Goal: Task Accomplishment & Management: Manage account settings

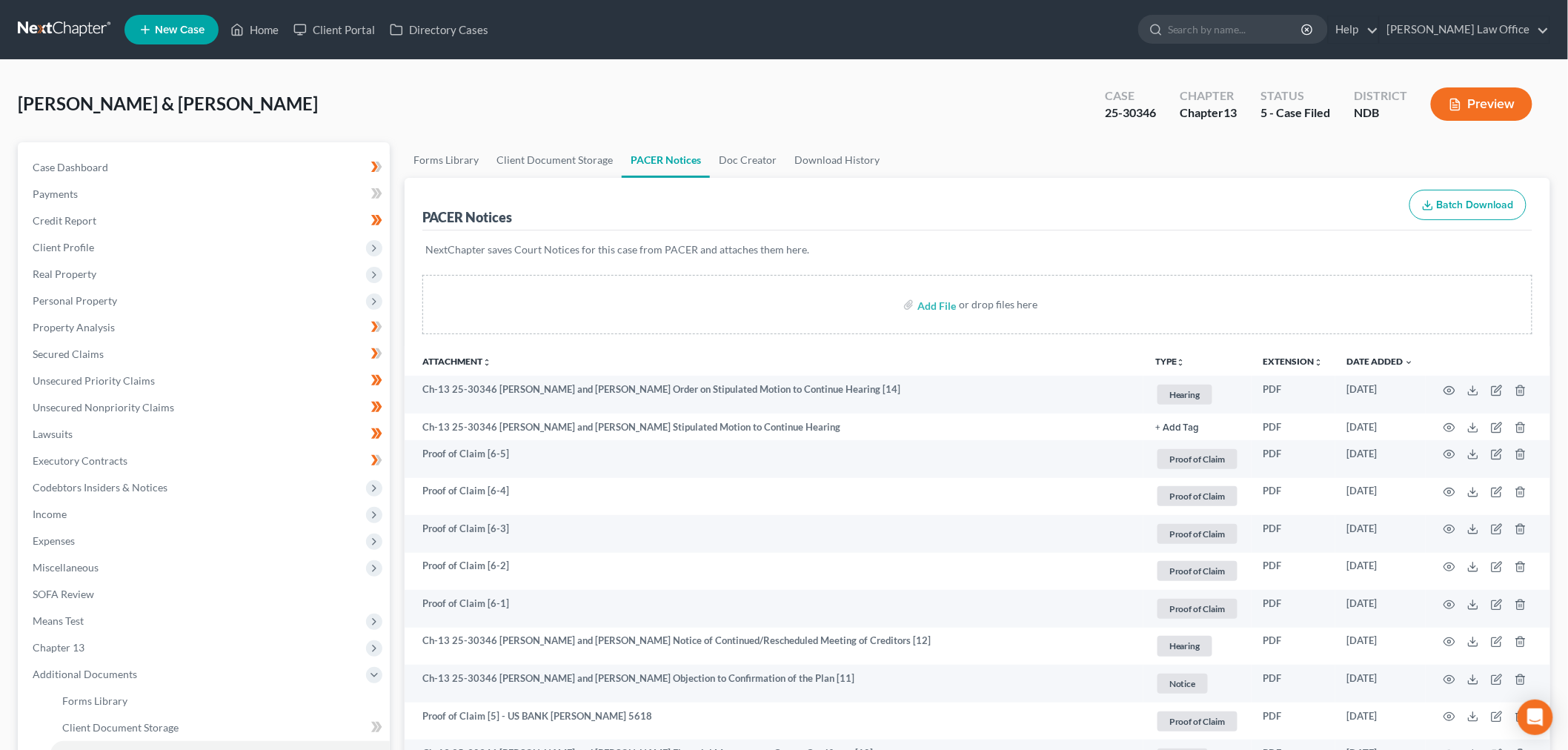
click at [75, 27] on link at bounding box center [65, 30] width 95 height 27
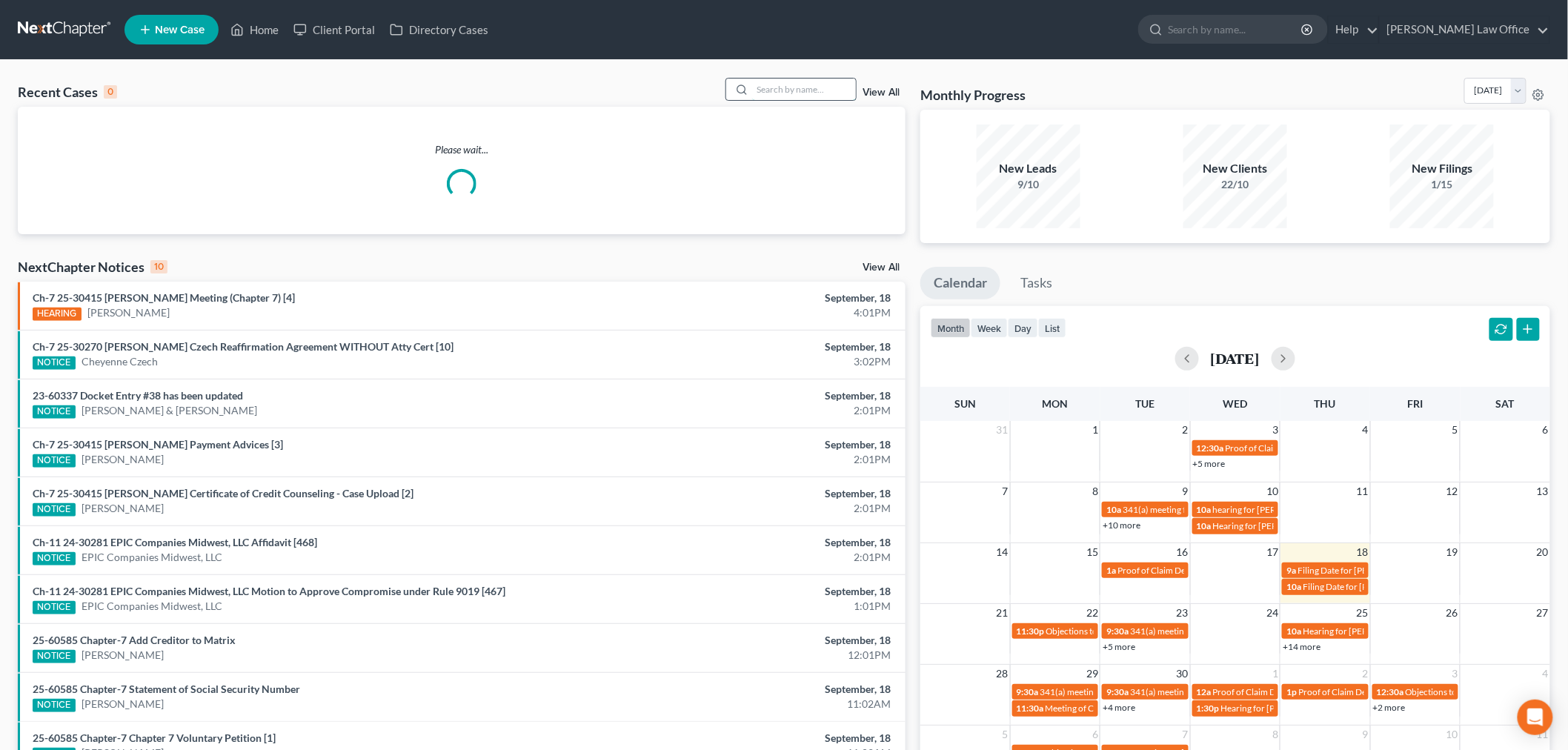
click at [784, 91] on input "search" at bounding box center [803, 89] width 104 height 21
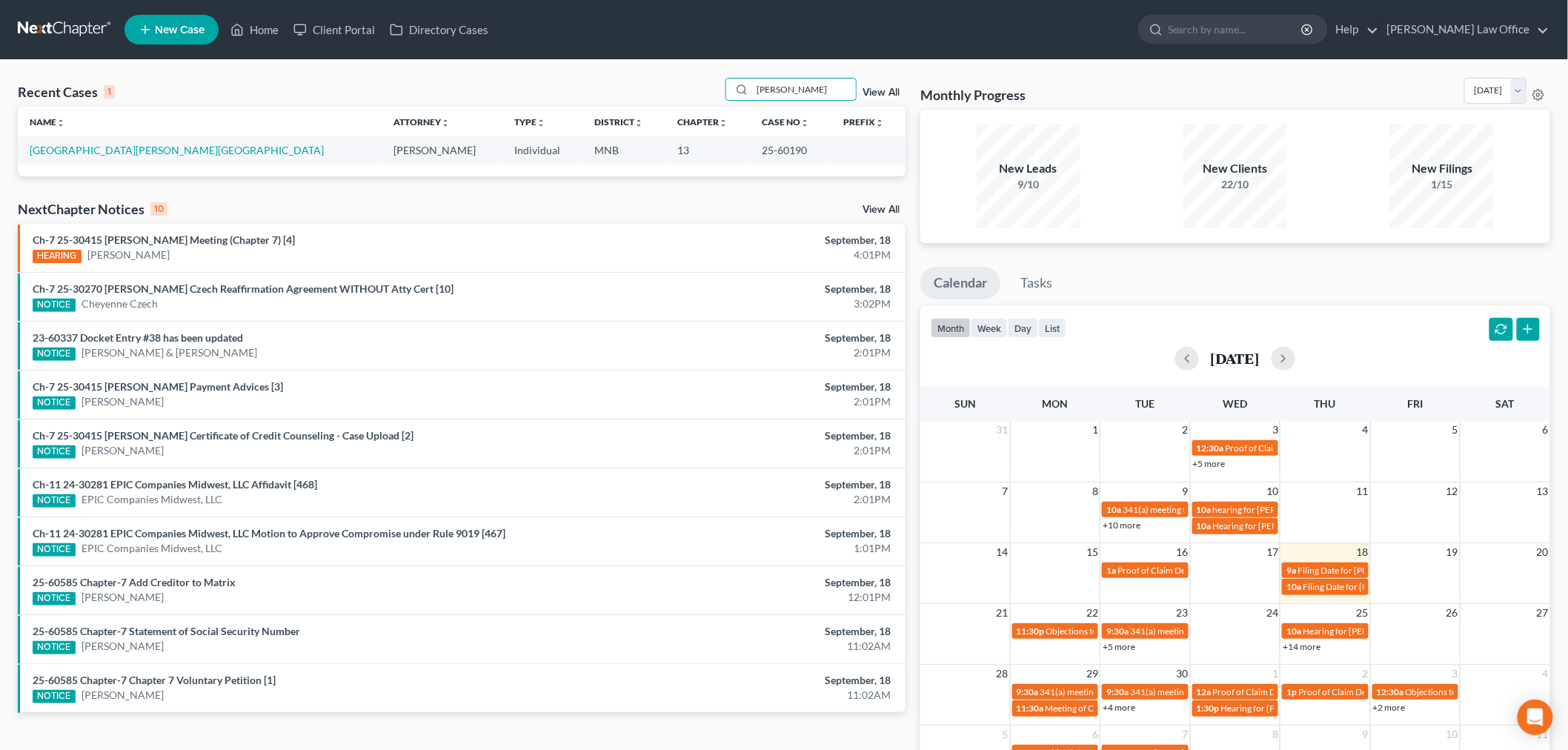
type input "windley"
click at [61, 143] on td "Windley, Rochelle" at bounding box center [200, 150] width 364 height 27
click at [56, 150] on link "Windley, Rochelle" at bounding box center [176, 150] width 294 height 13
select select "4"
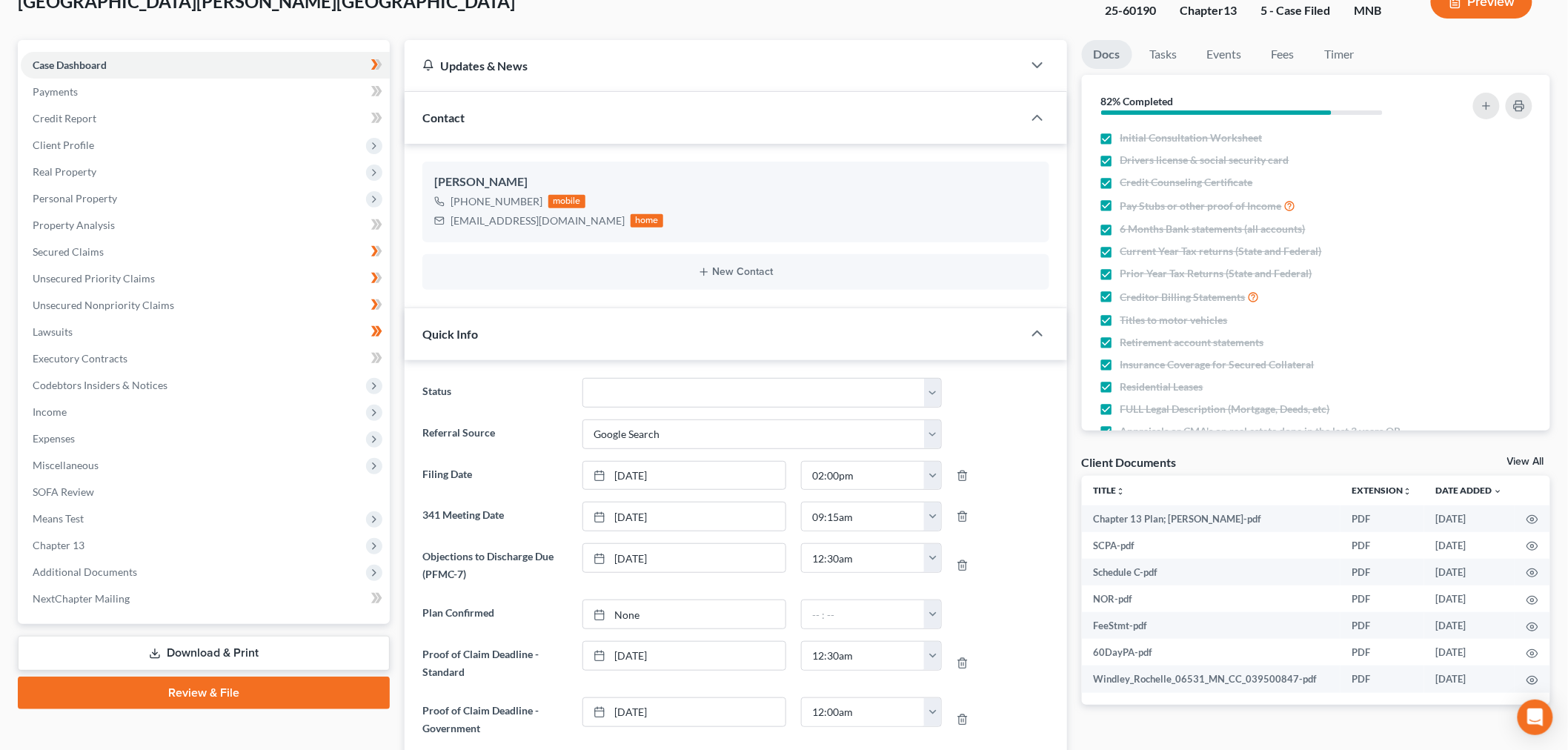
scroll to position [411, 0]
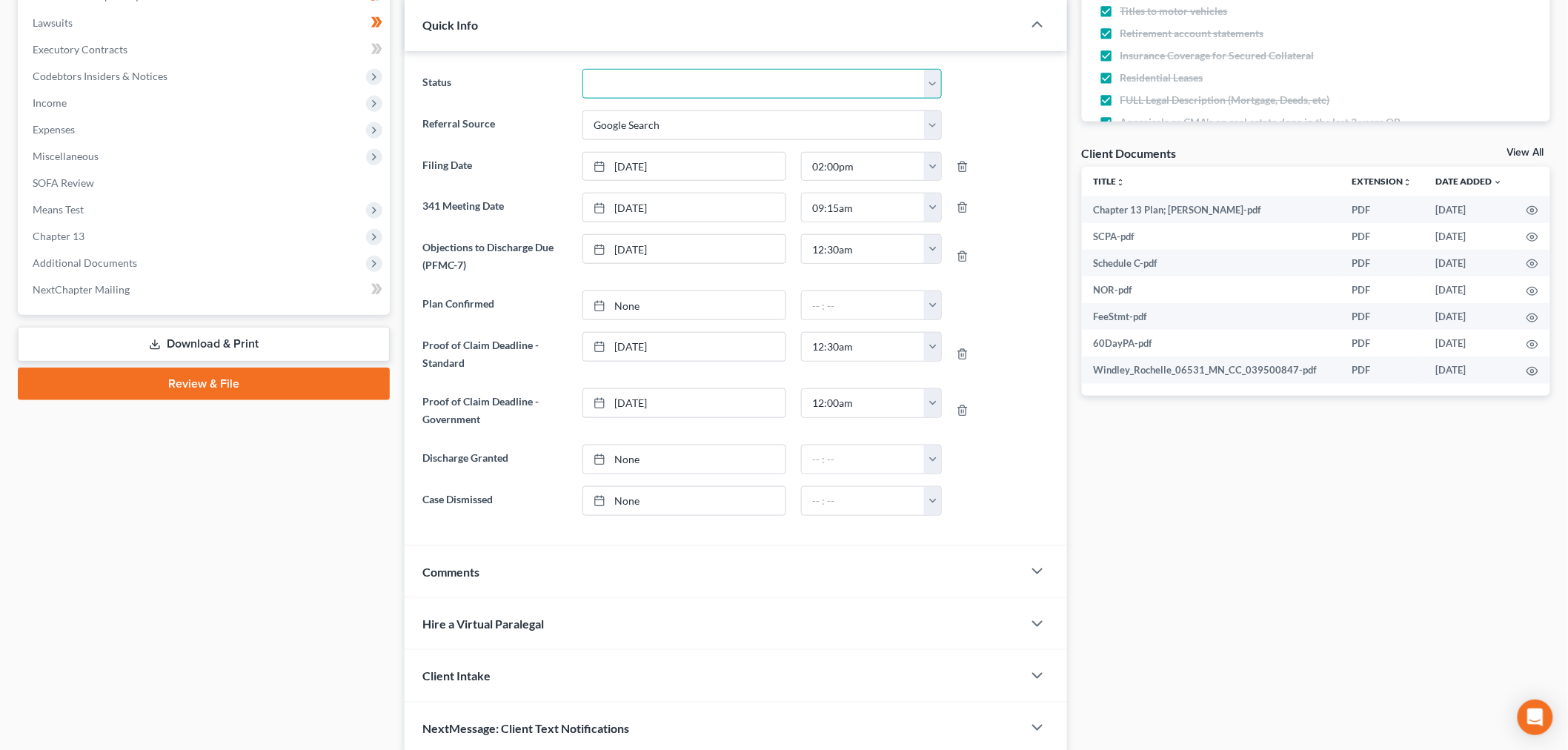
click at [693, 80] on select "10 - Chapter 13 Discharged 11 - Chapter 13 Converted to 7 12 - Debt Settlement/…" at bounding box center [762, 83] width 359 height 30
select select "10"
click at [582, 69] on select "10 - Chapter 13 Discharged 11 - Chapter 13 Converted to 7 12 - Debt Settlement/…" at bounding box center [762, 83] width 359 height 30
click at [176, 268] on span "Additional Documents" at bounding box center [206, 263] width 369 height 27
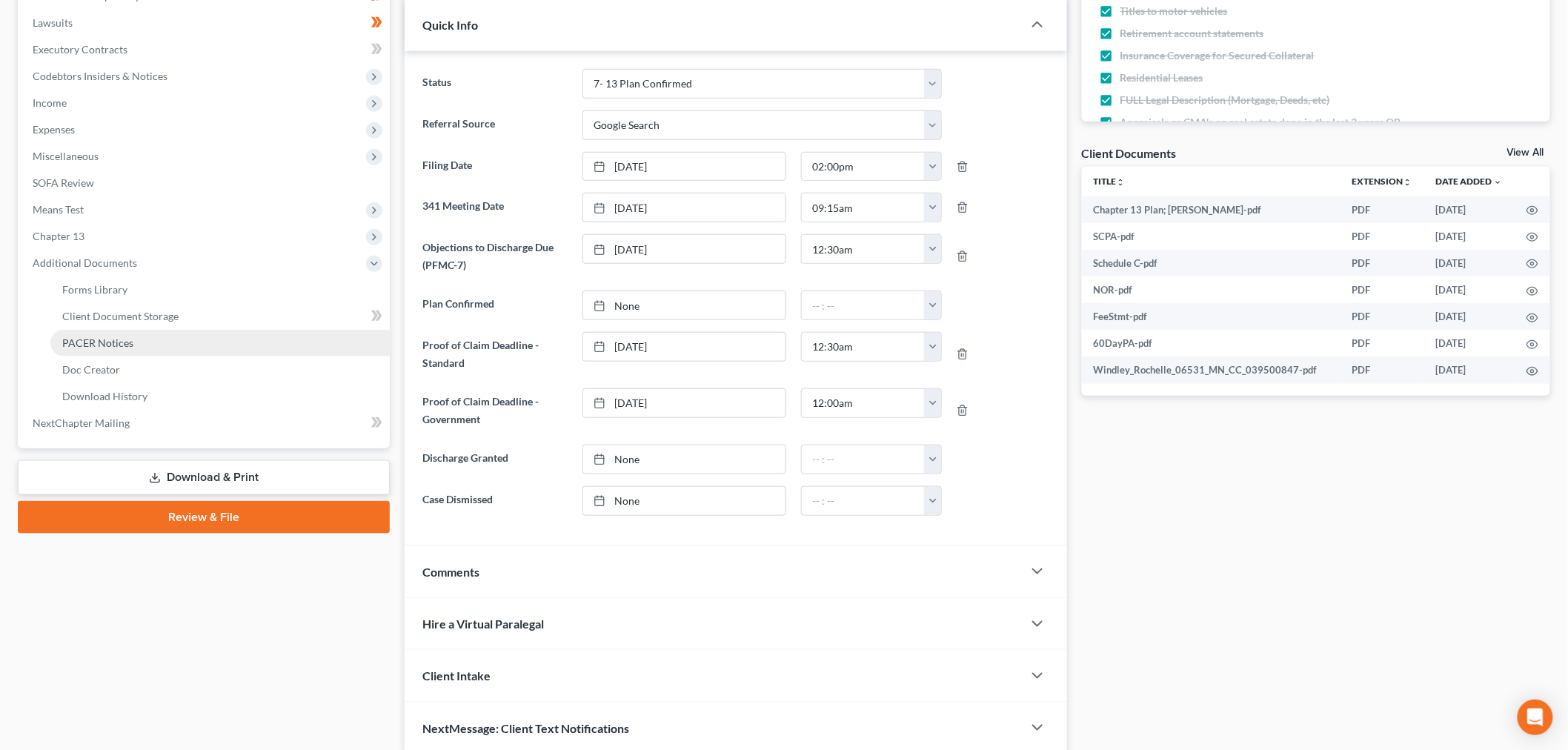
drag, startPoint x: 113, startPoint y: 341, endPoint x: 284, endPoint y: 3, distance: 378.8
click at [113, 341] on span "PACER Notices" at bounding box center [98, 342] width 71 height 13
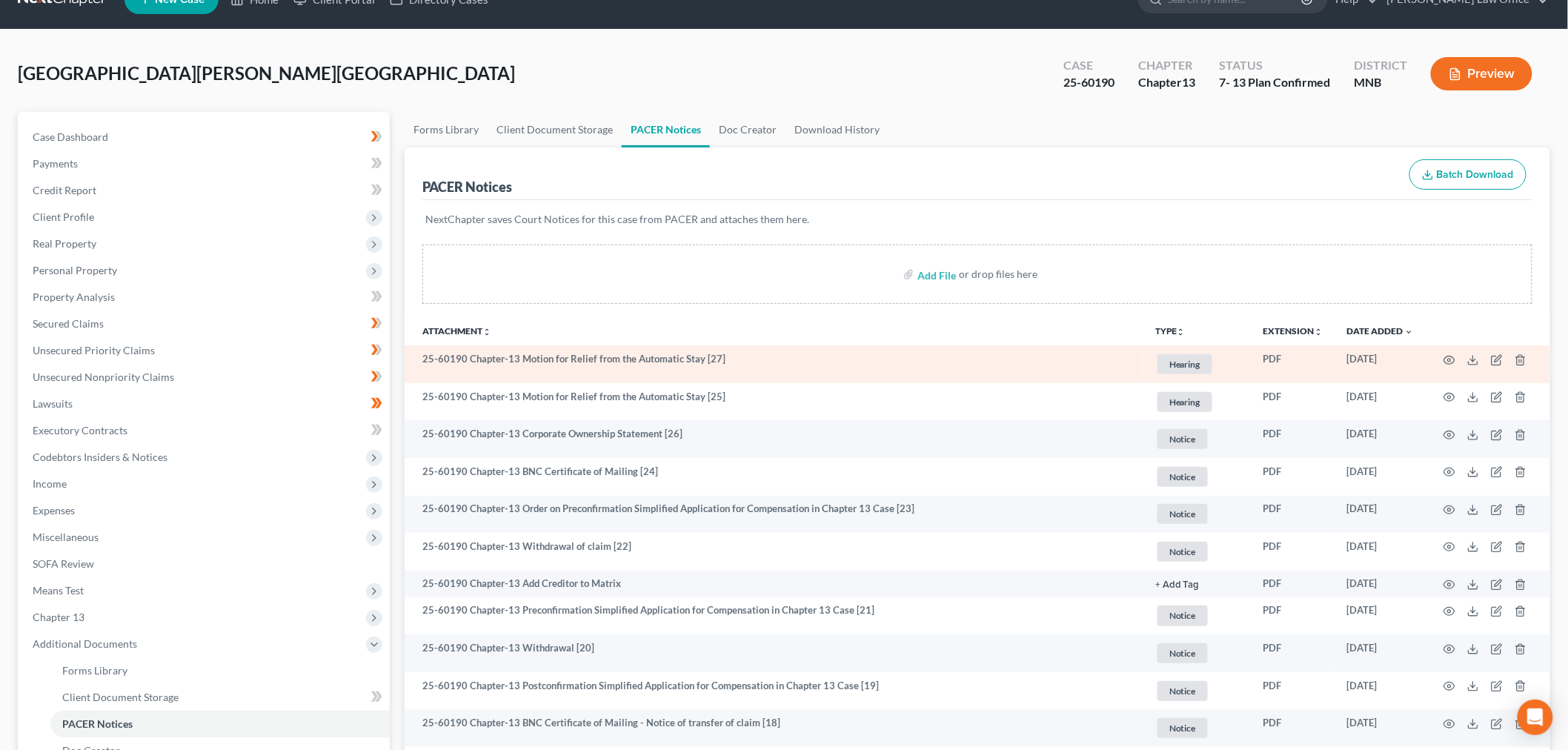
scroll to position [82, 0]
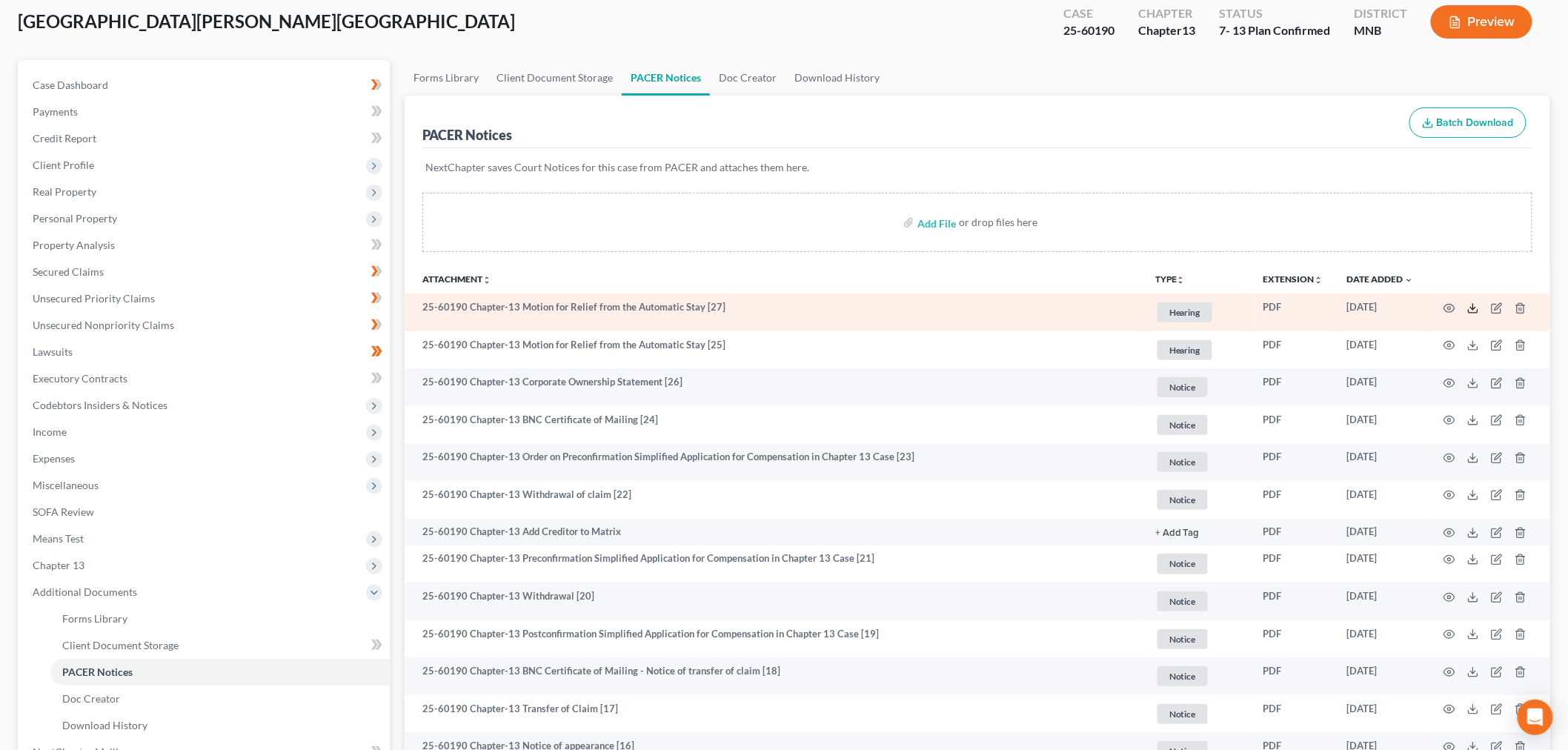
click at [1470, 306] on icon at bounding box center [1473, 308] width 12 height 12
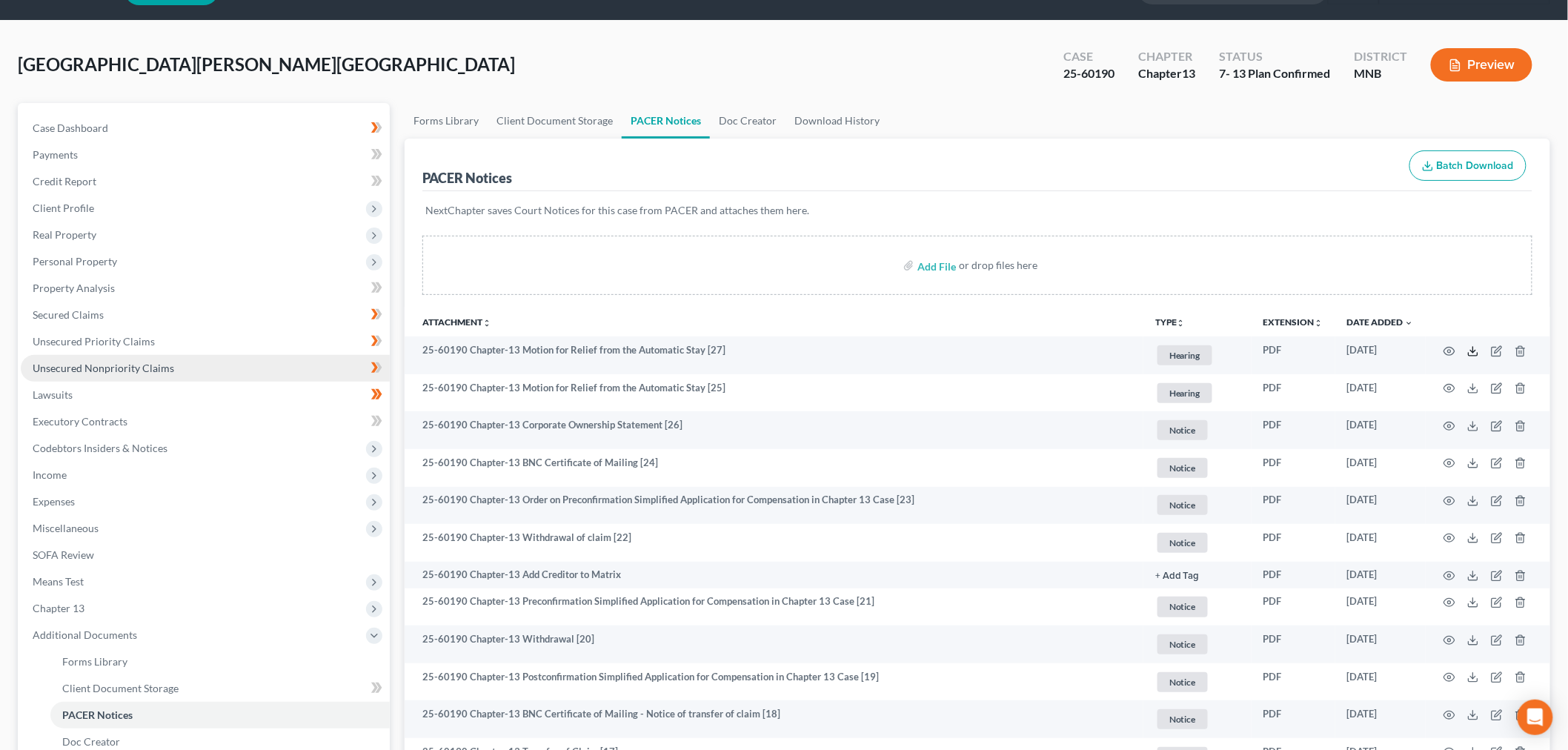
scroll to position [0, 0]
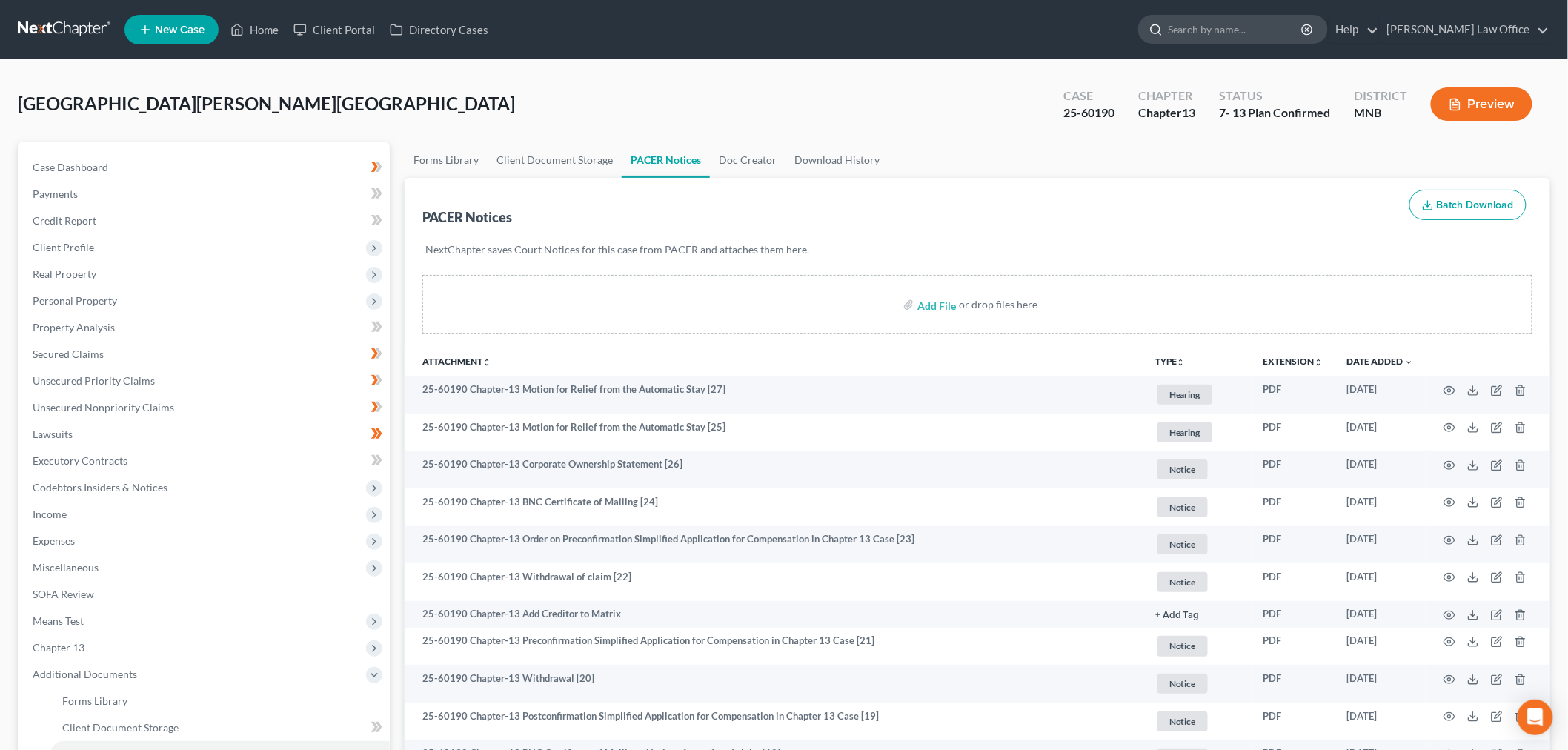
click at [1250, 20] on input "search" at bounding box center [1235, 29] width 135 height 27
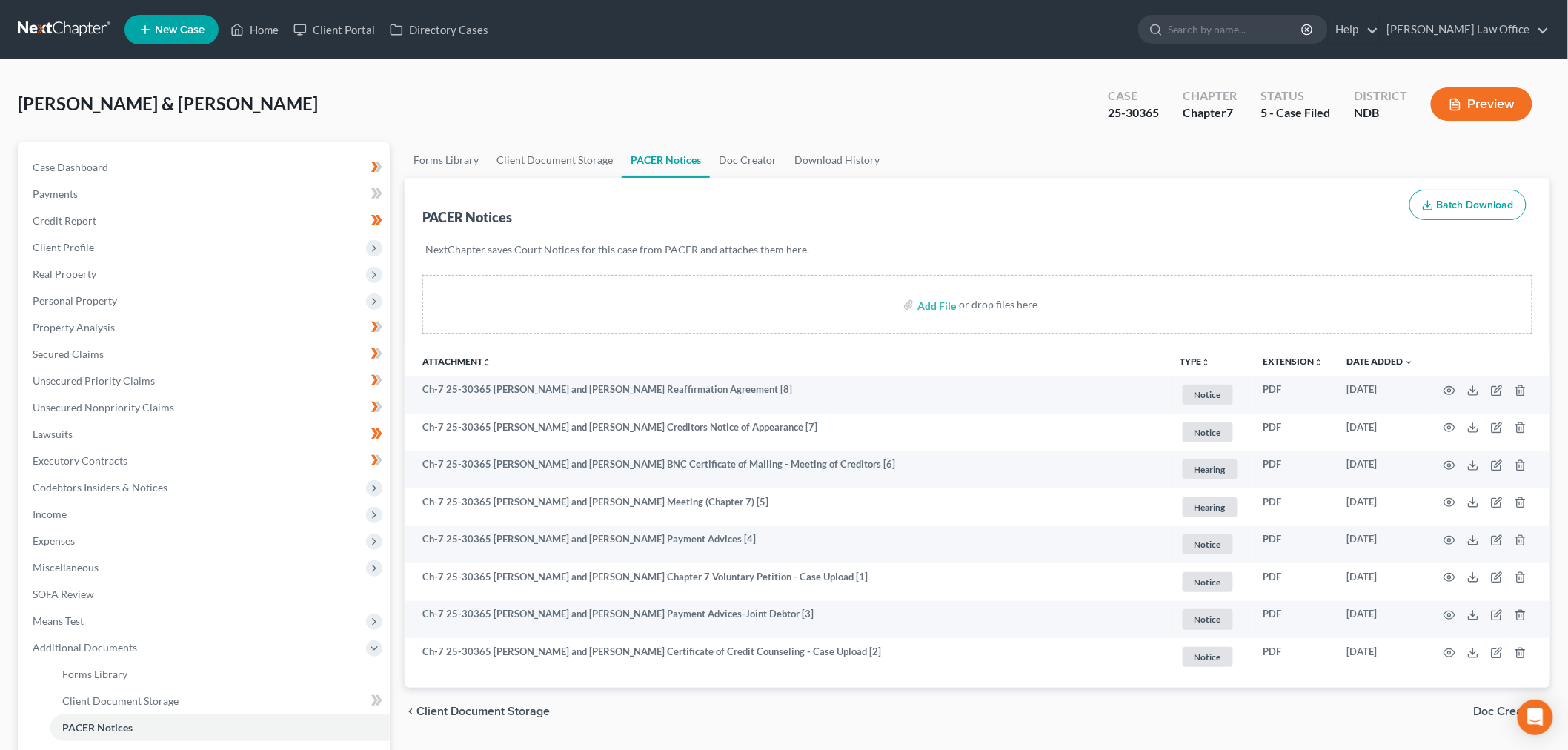
click at [69, 30] on link at bounding box center [65, 30] width 95 height 27
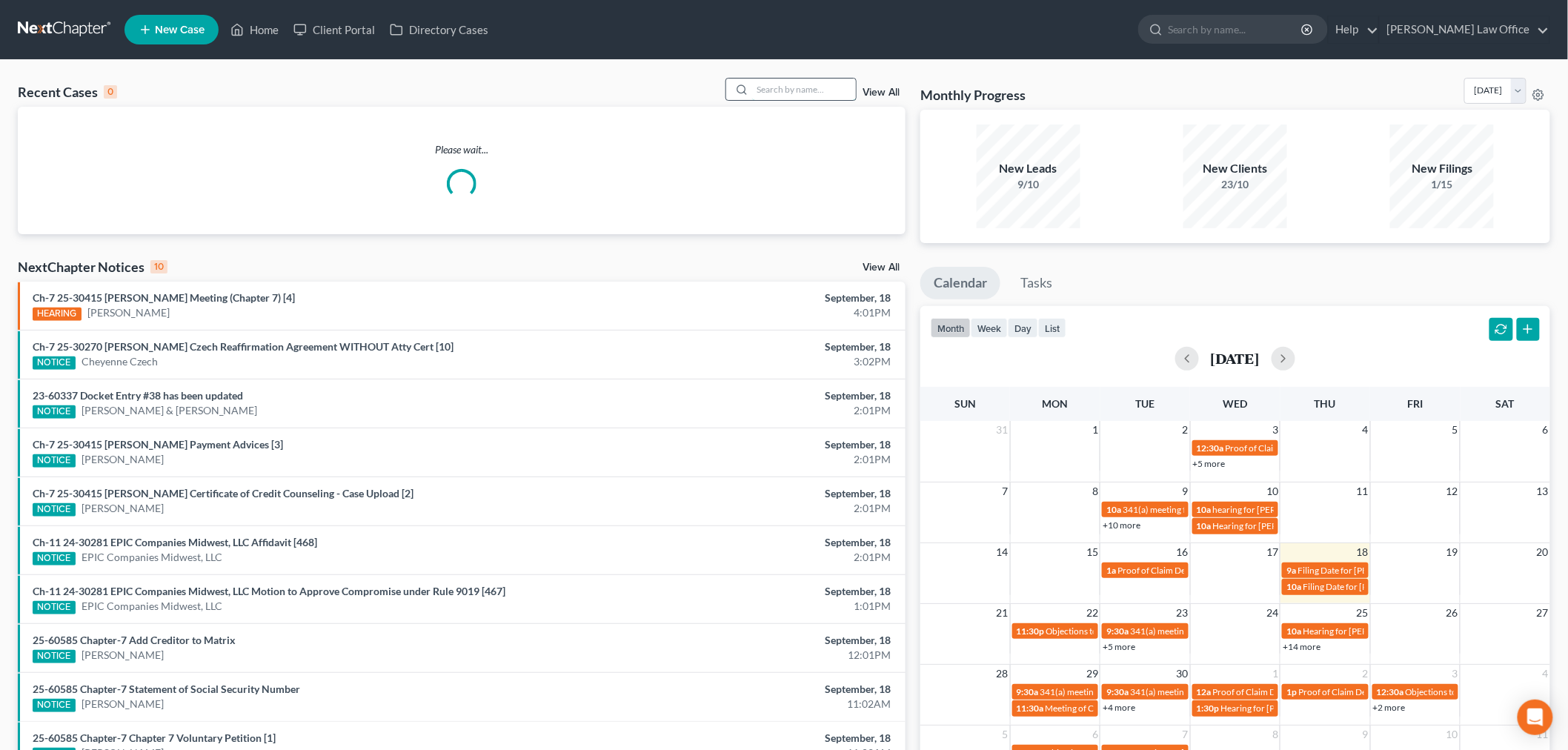
click at [823, 87] on input "search" at bounding box center [803, 89] width 104 height 21
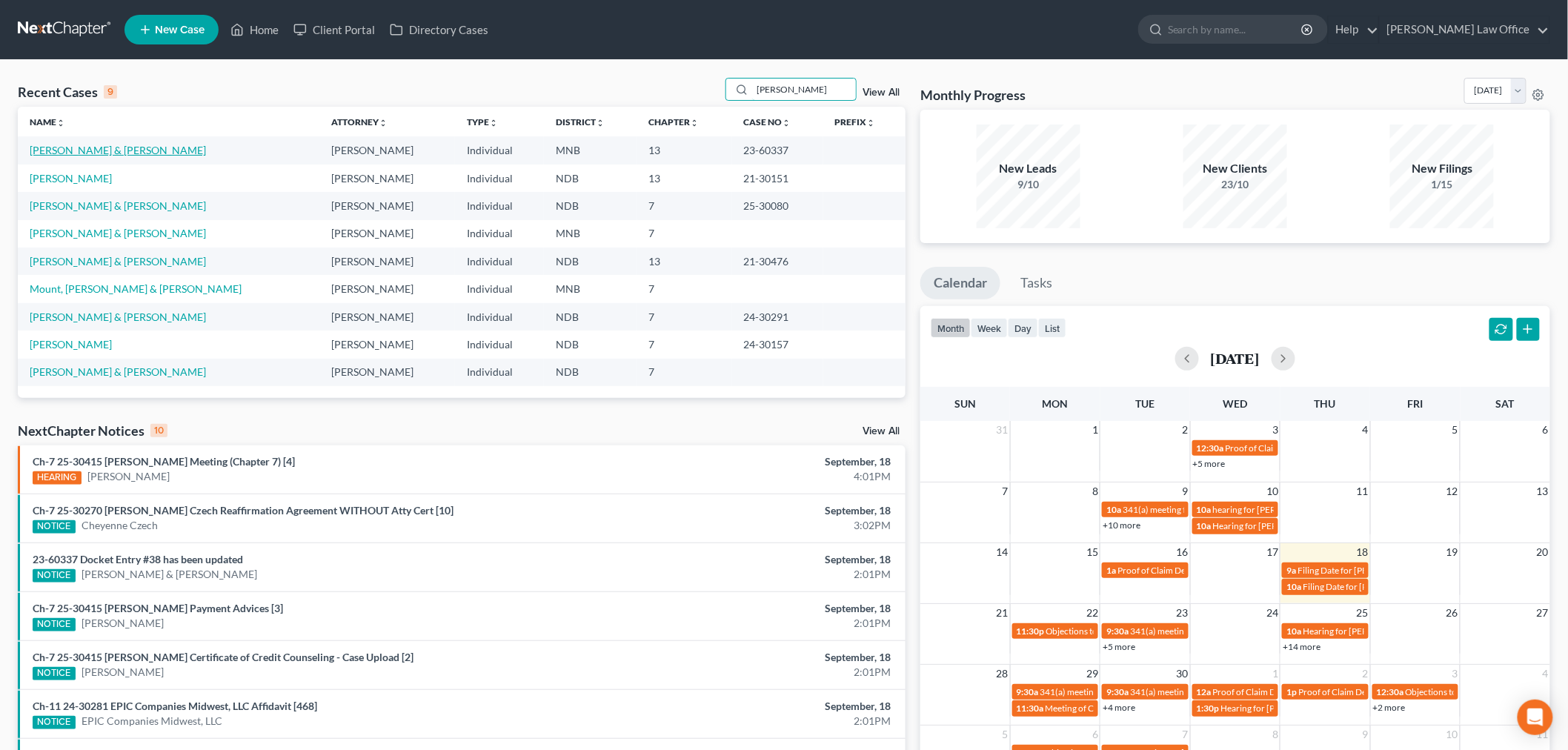
type input "steven"
click at [106, 144] on link "Cameron, Steven & Kay" at bounding box center [118, 150] width 176 height 13
select select "4"
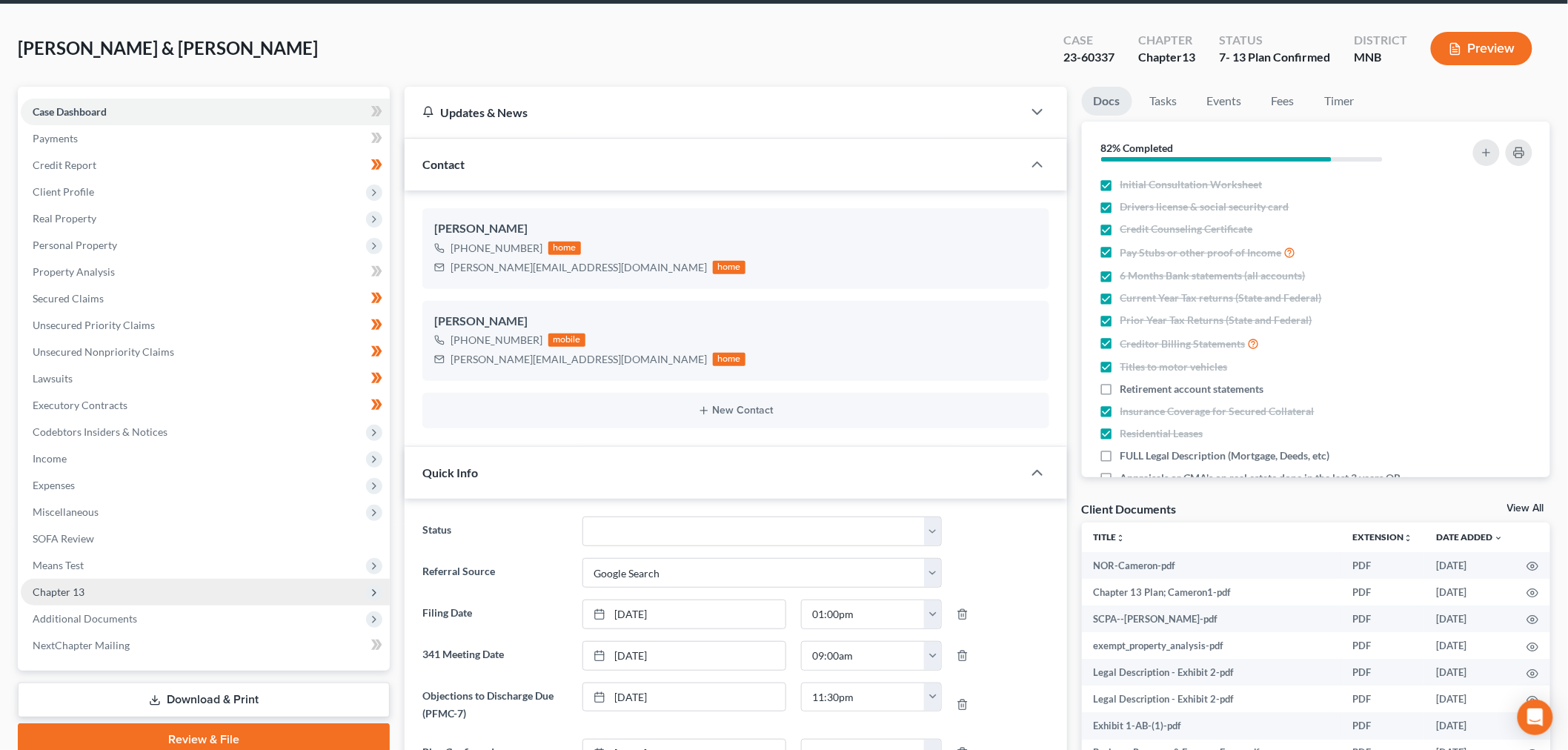
scroll to position [411, 0]
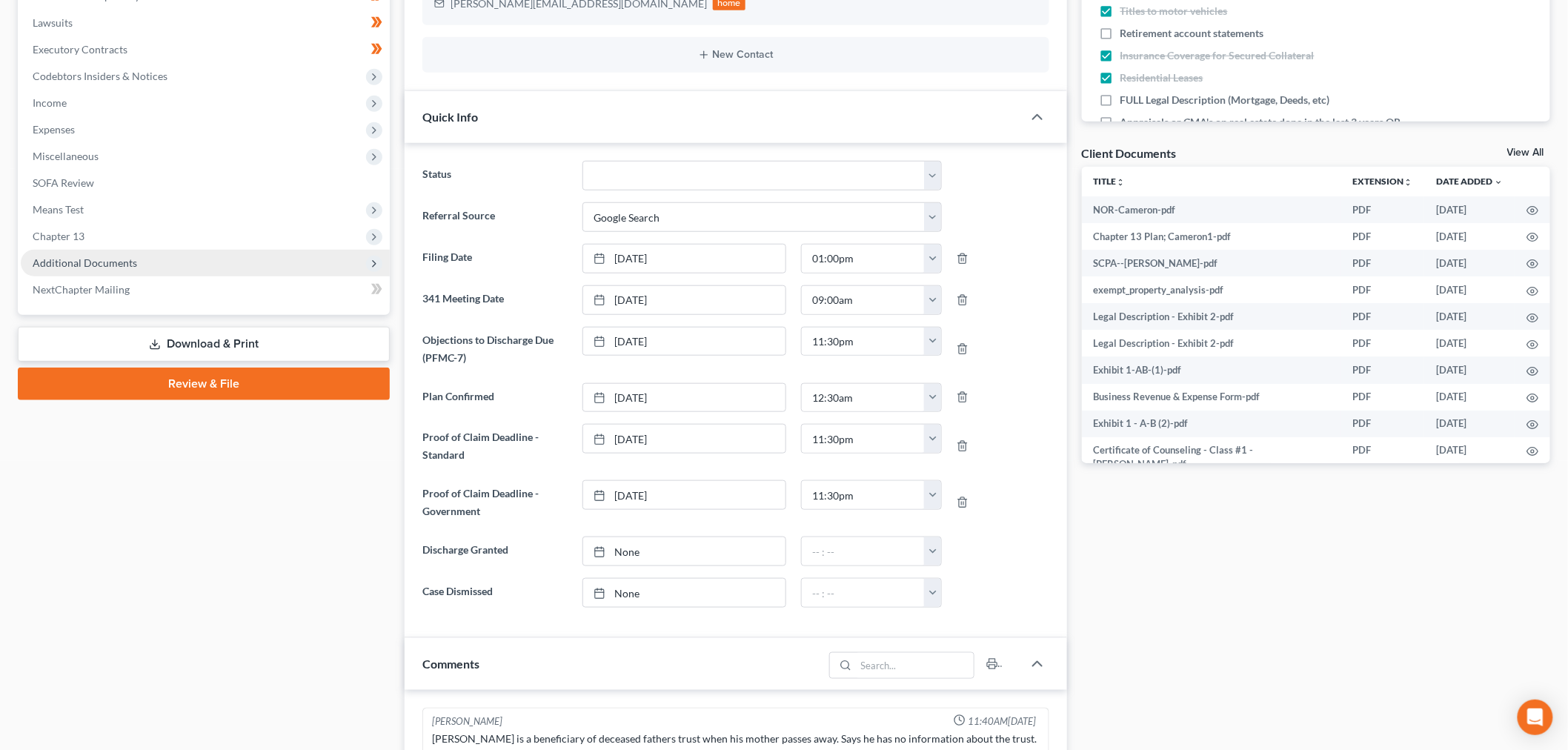
click at [180, 262] on span "Additional Documents" at bounding box center [206, 263] width 369 height 27
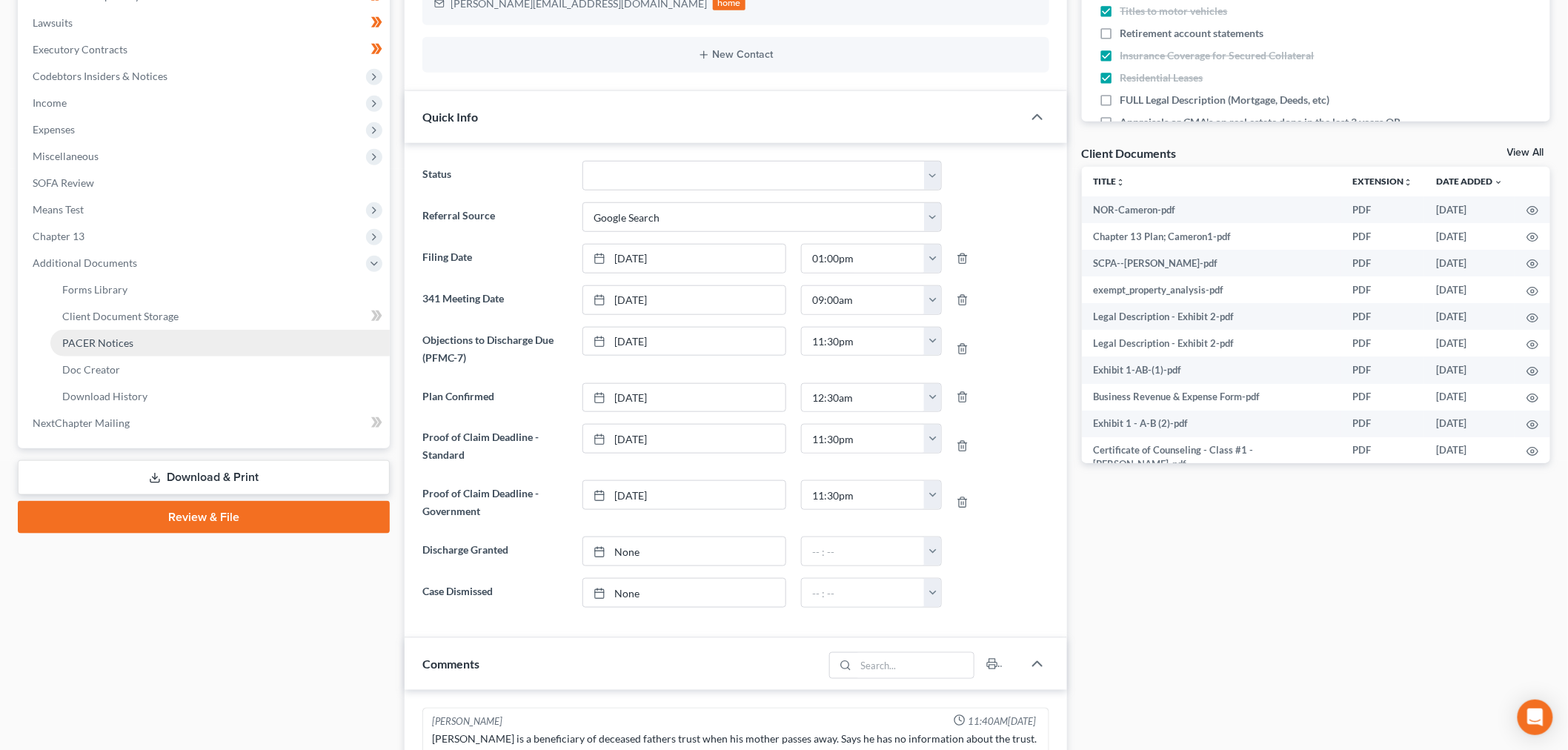
click at [135, 348] on link "PACER Notices" at bounding box center [220, 343] width 340 height 27
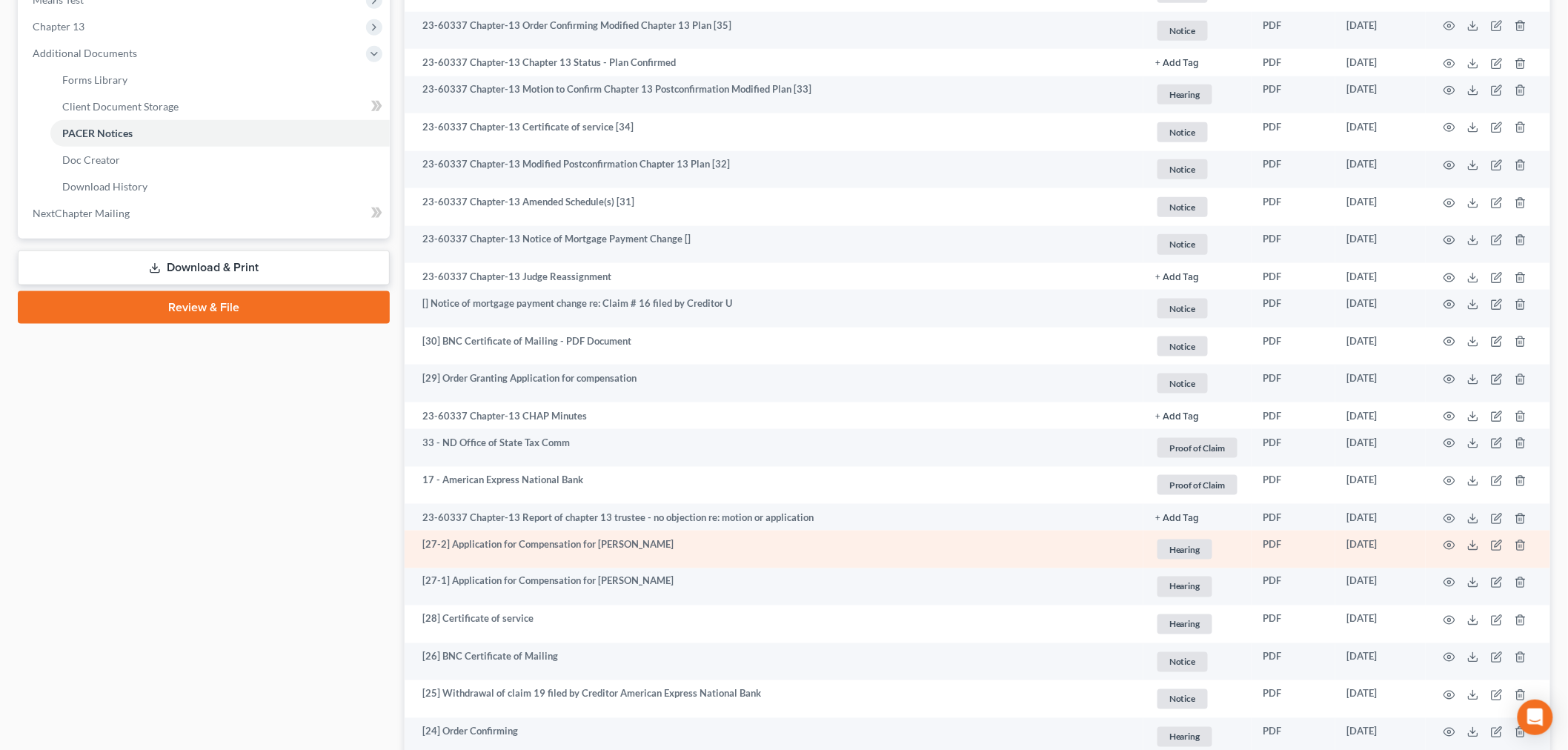
scroll to position [658, 0]
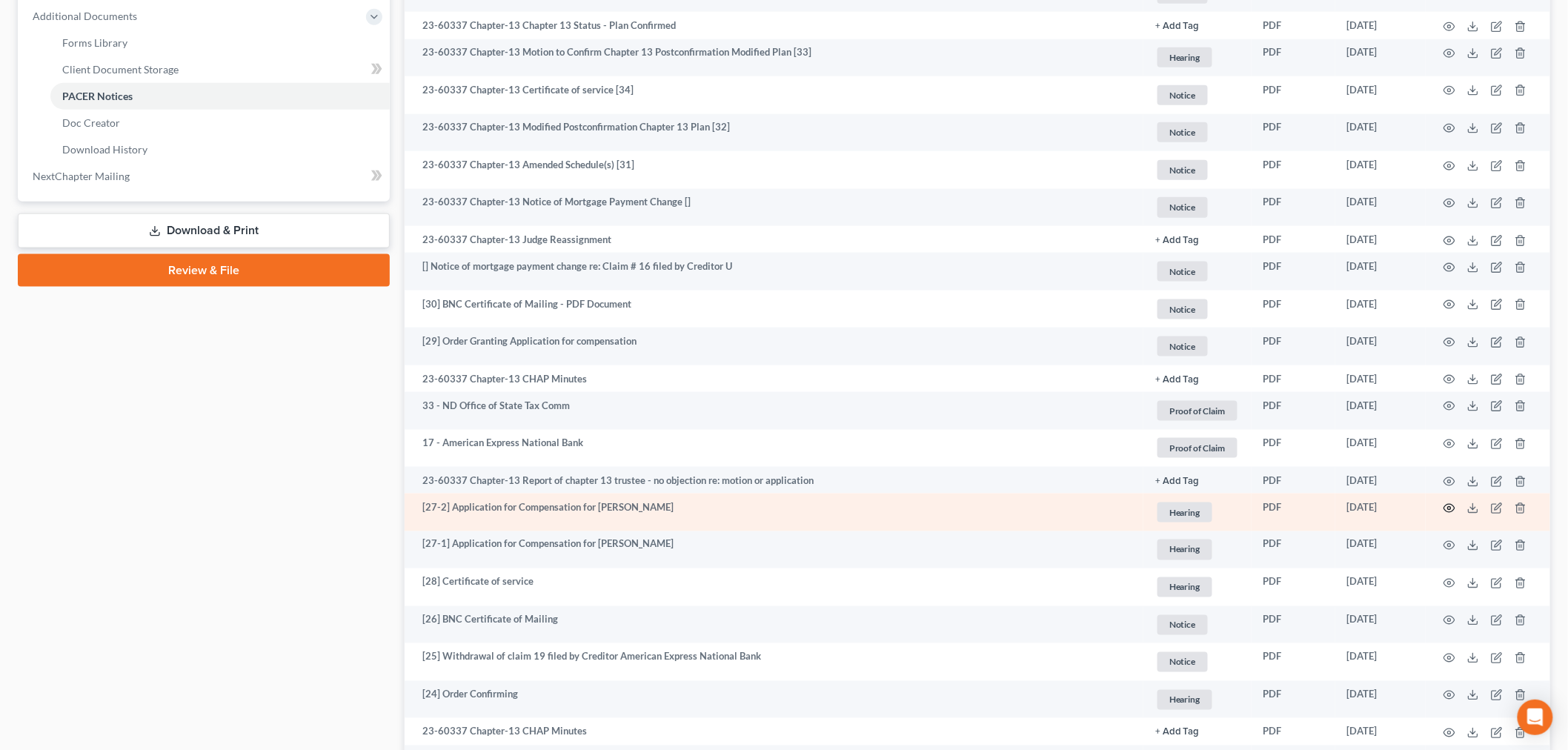
click at [1453, 512] on icon "button" at bounding box center [1449, 508] width 11 height 8
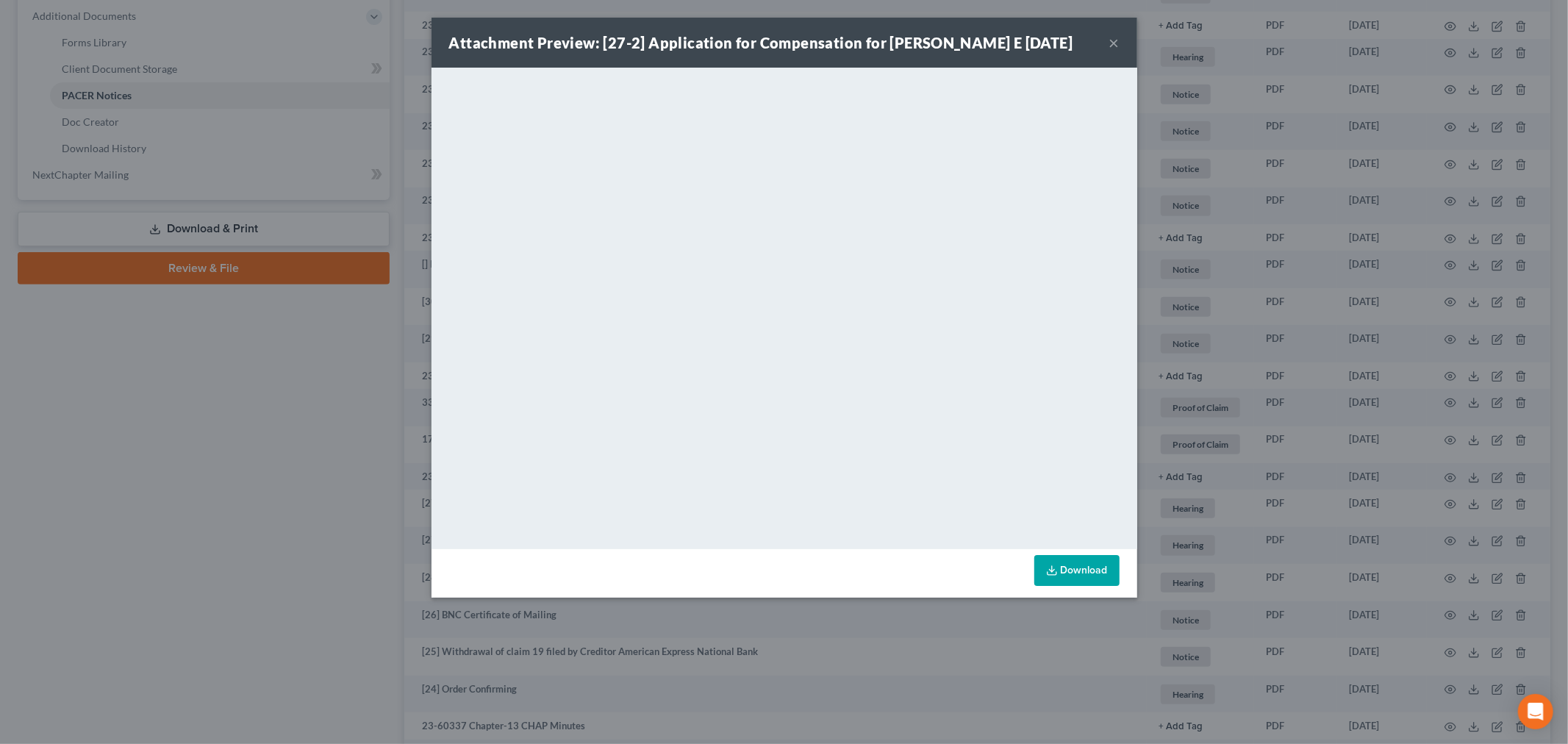
click at [1111, 45] on button "×" at bounding box center [1114, 42] width 10 height 18
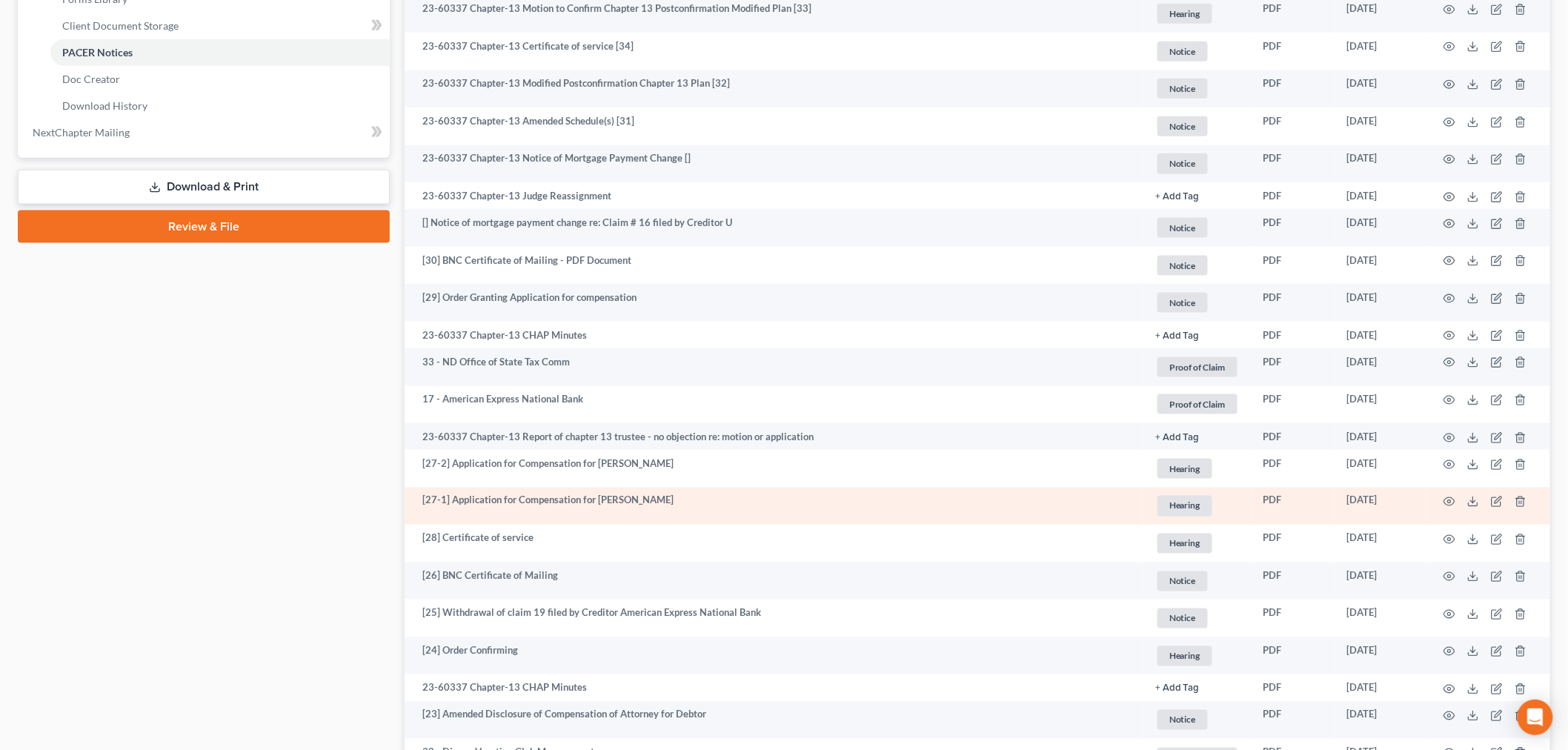
scroll to position [741, 0]
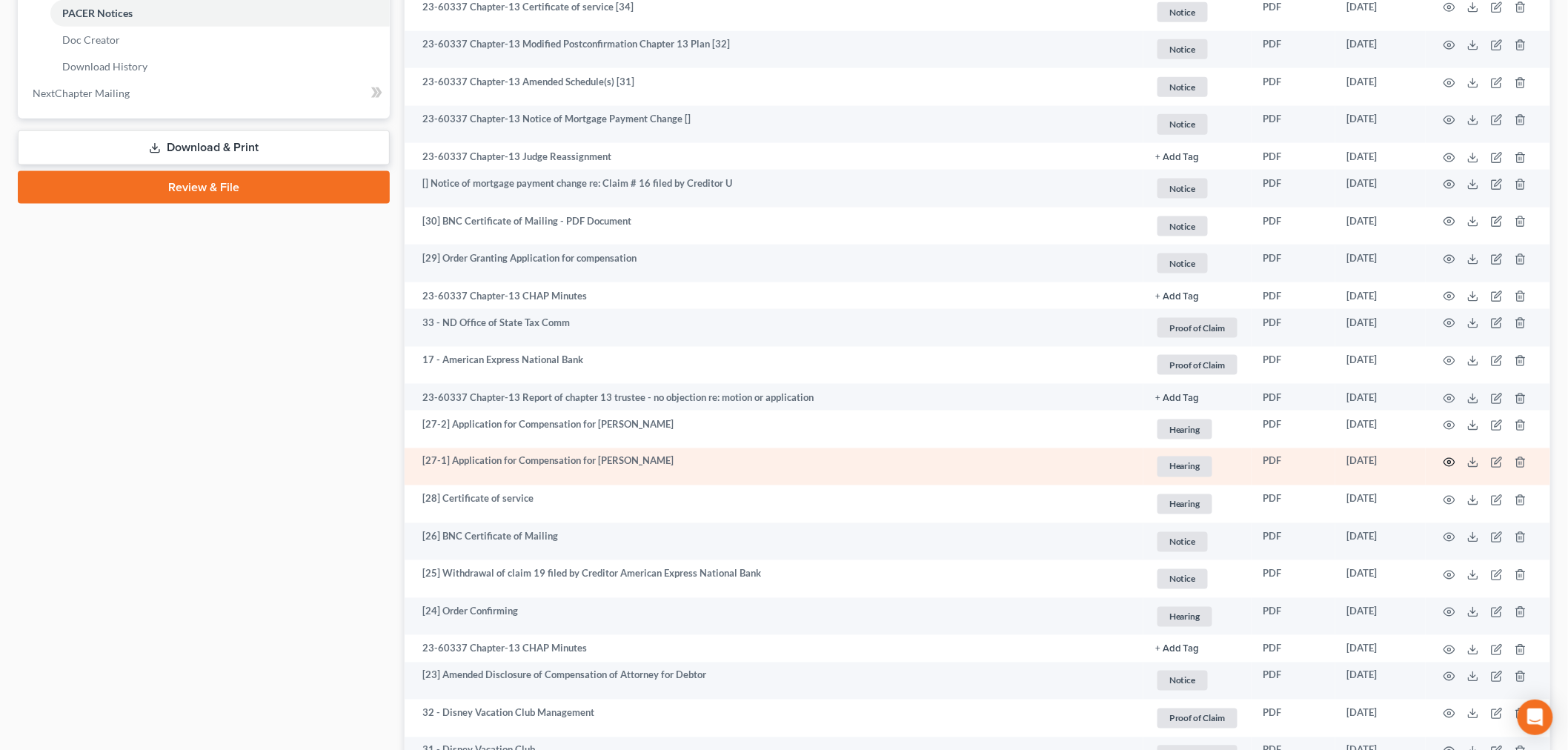
click at [1449, 468] on icon "button" at bounding box center [1449, 462] width 12 height 12
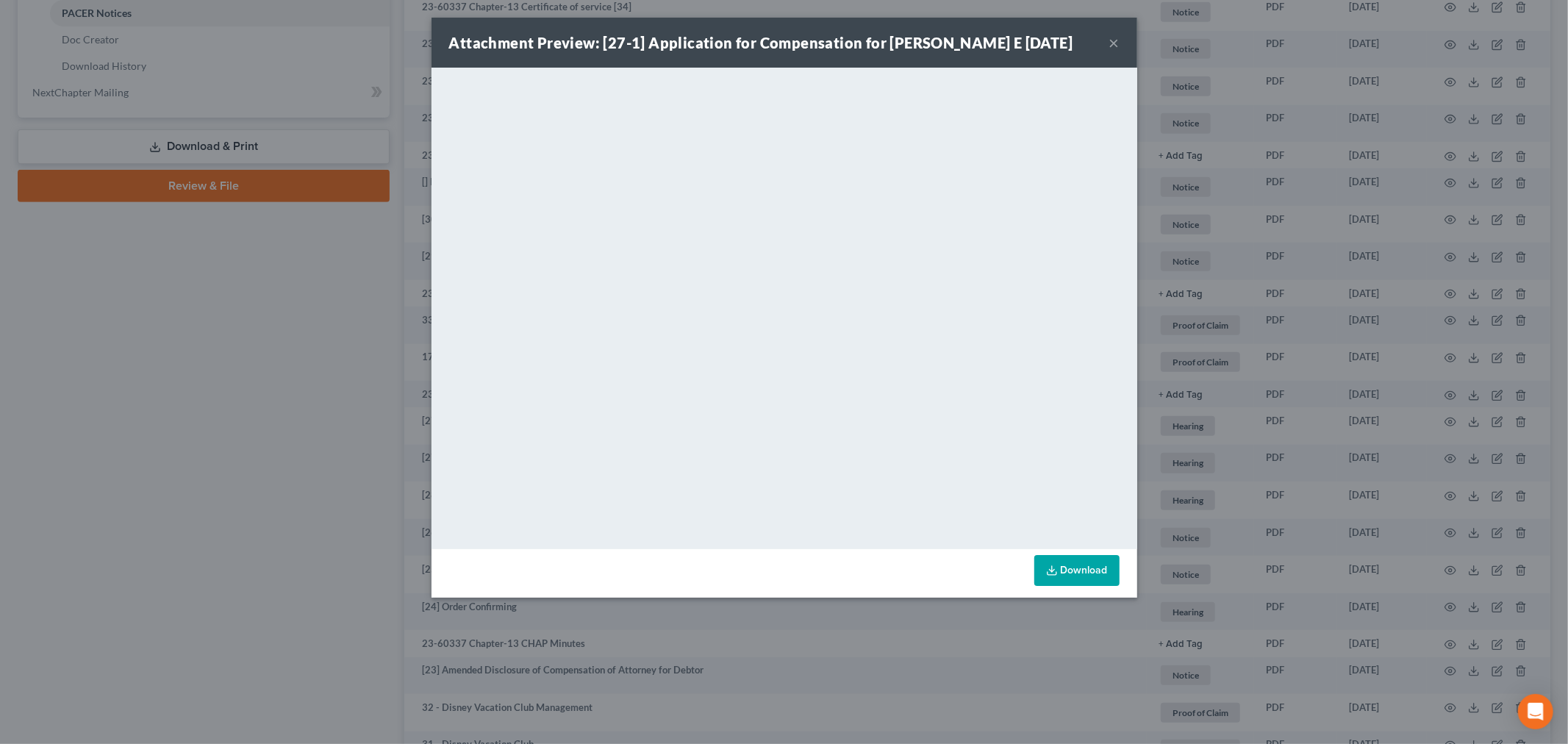
click at [1111, 39] on button "×" at bounding box center [1114, 42] width 10 height 18
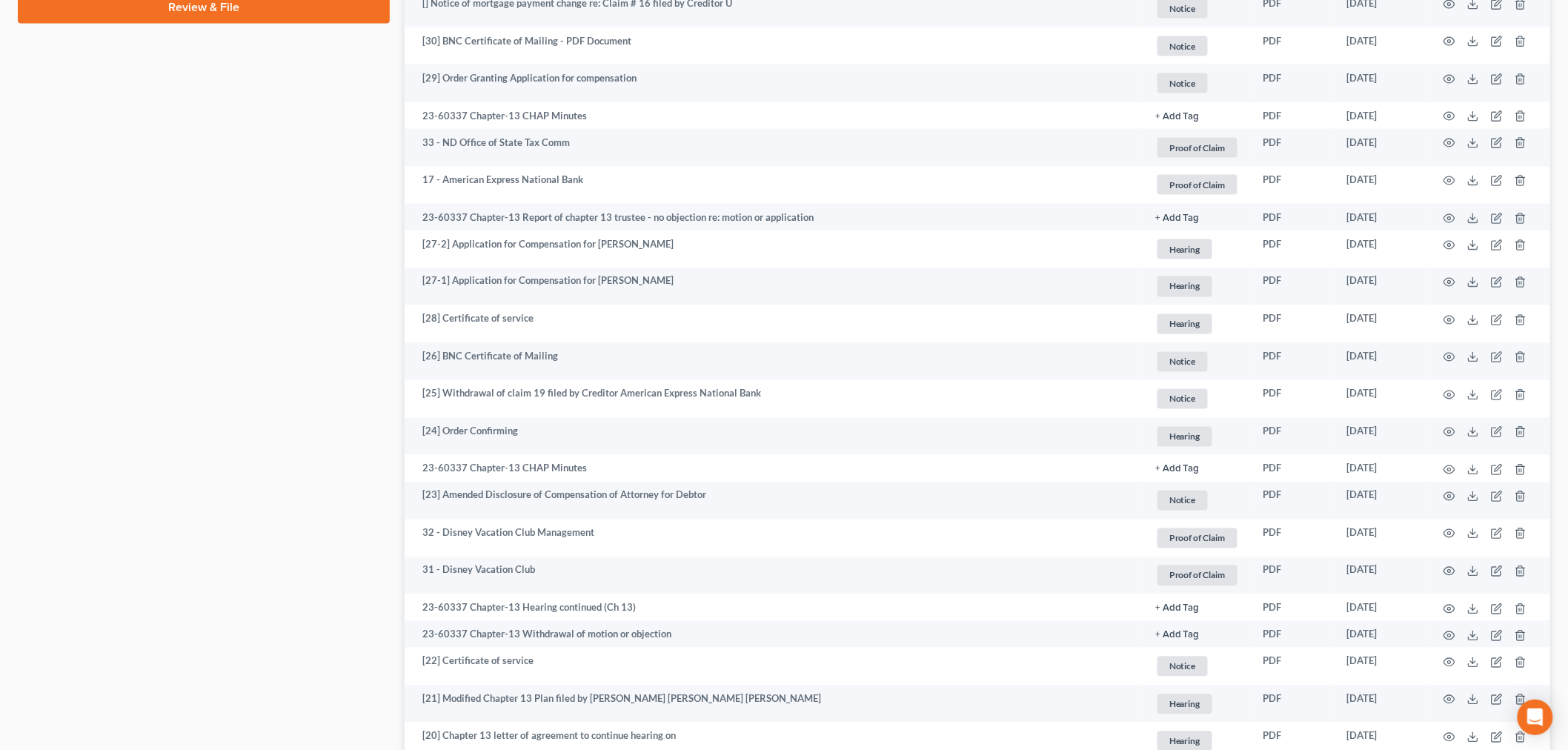
scroll to position [1070, 0]
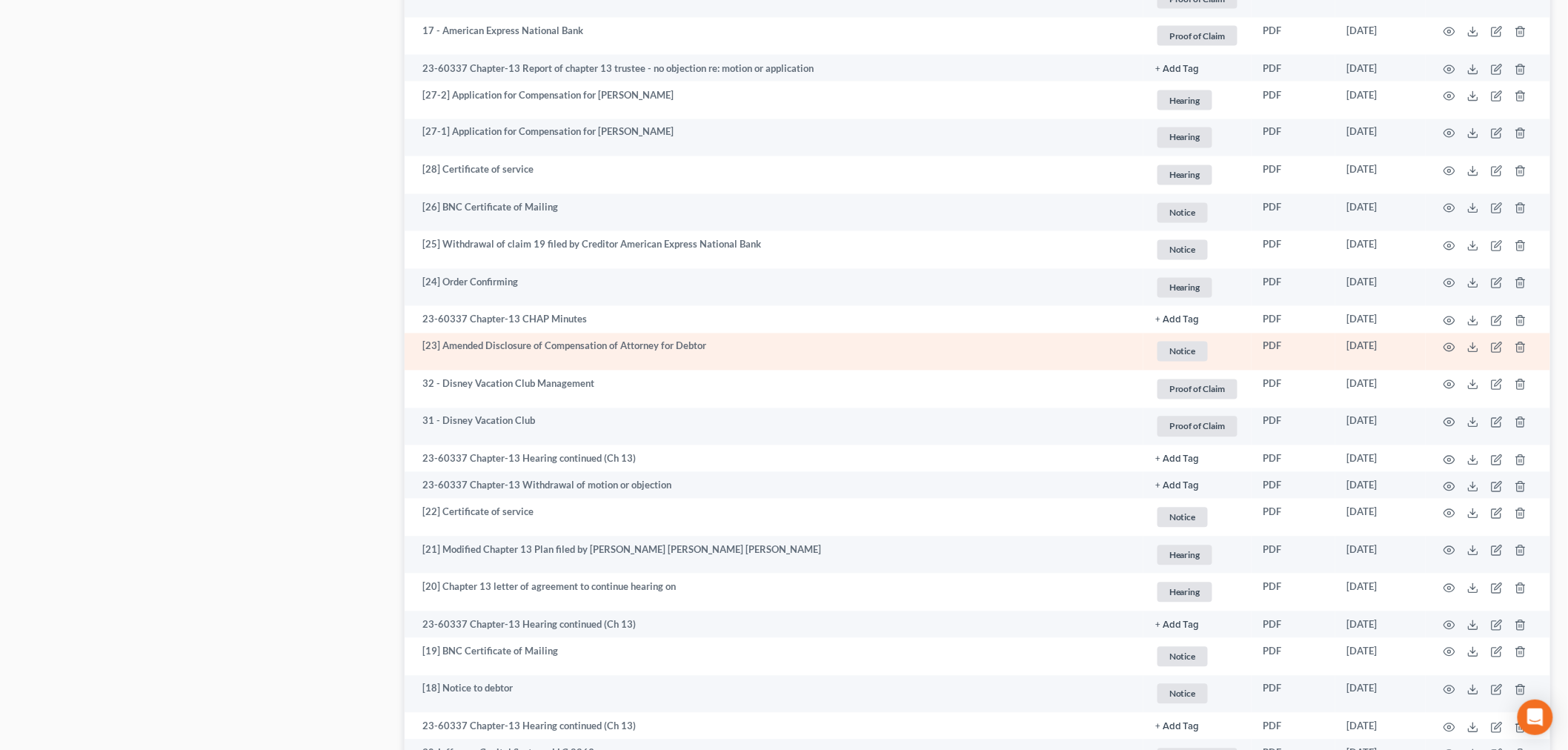
click at [1461, 351] on td at bounding box center [1488, 352] width 124 height 38
click at [1449, 350] on icon "button" at bounding box center [1449, 347] width 12 height 12
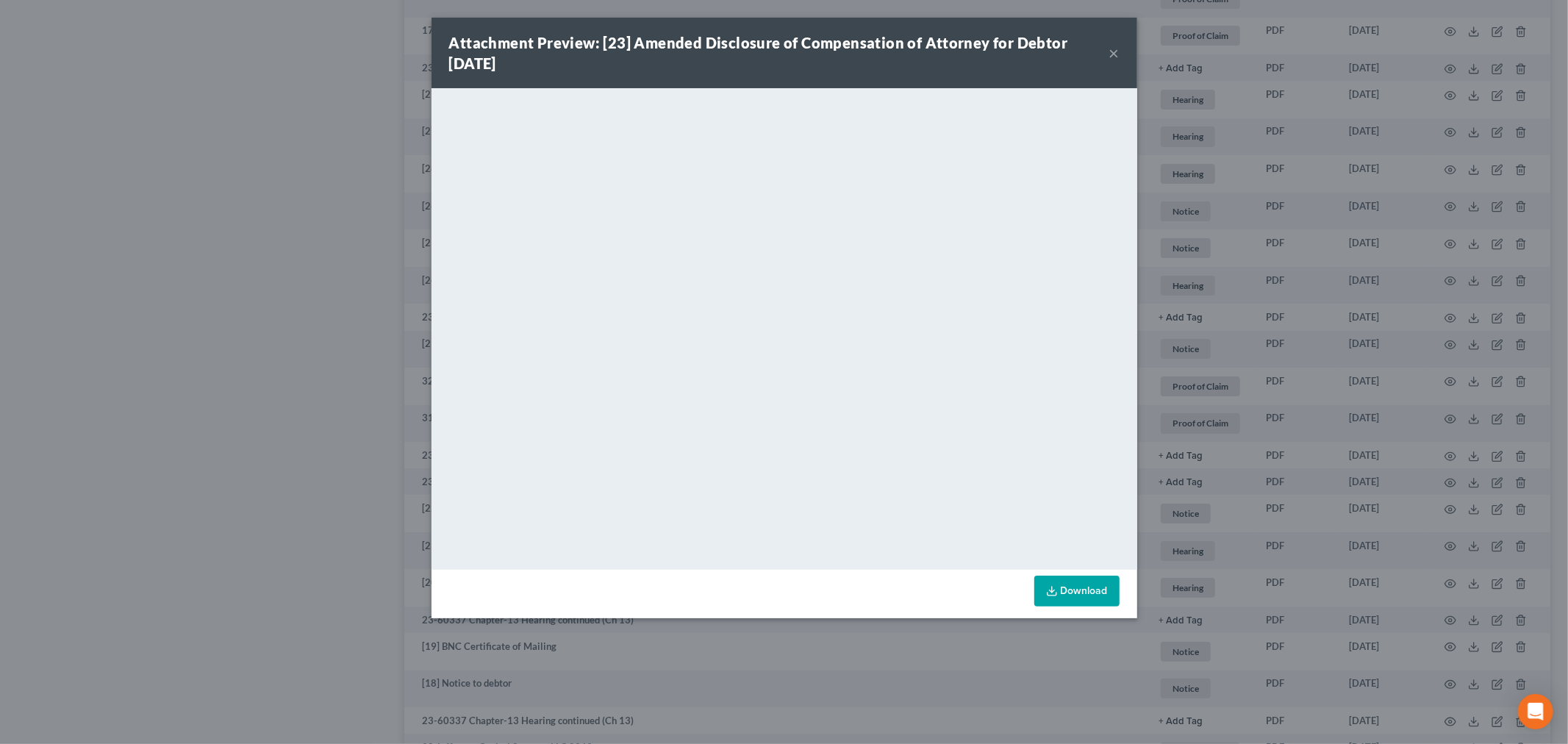
click at [1116, 53] on button "×" at bounding box center [1114, 53] width 10 height 18
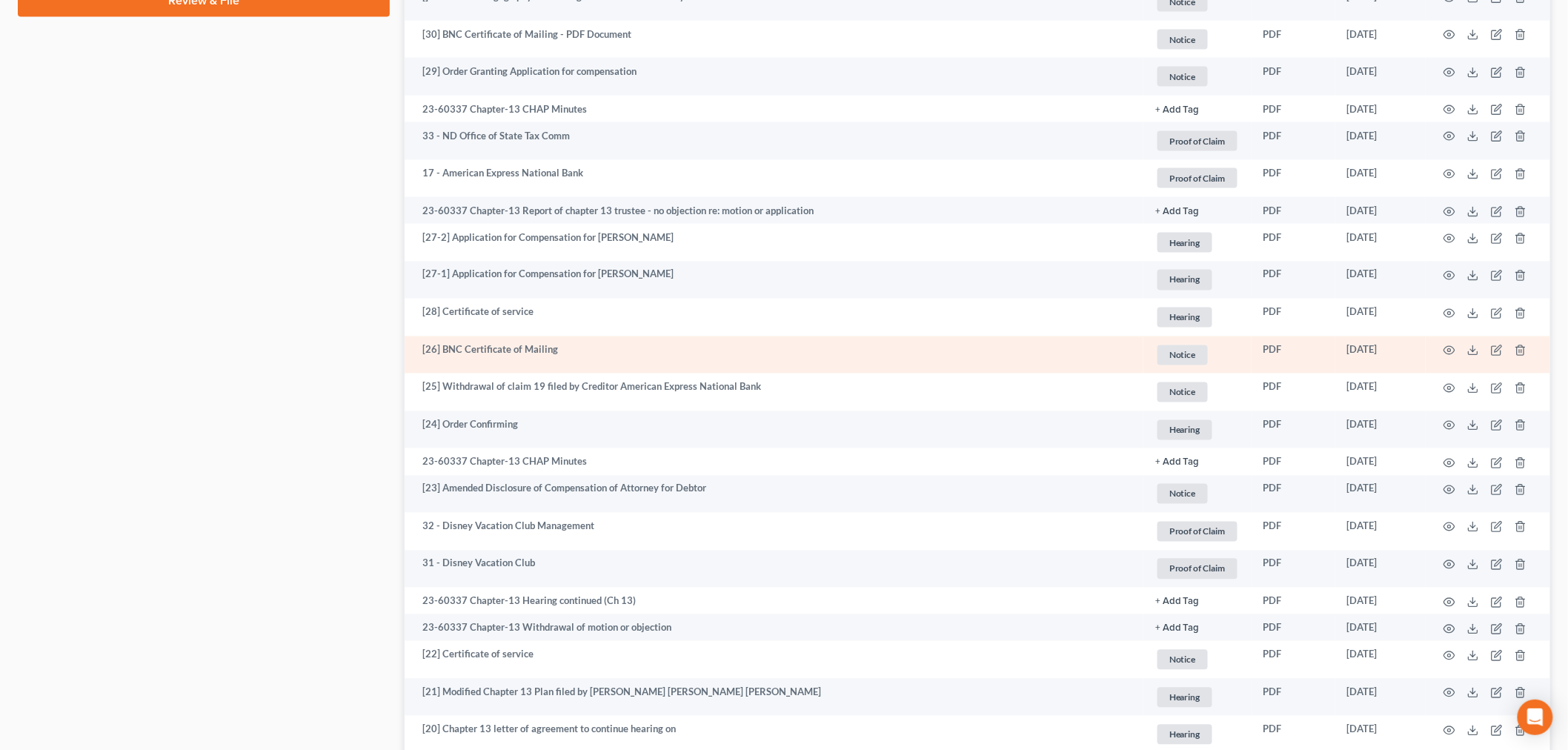
scroll to position [905, 0]
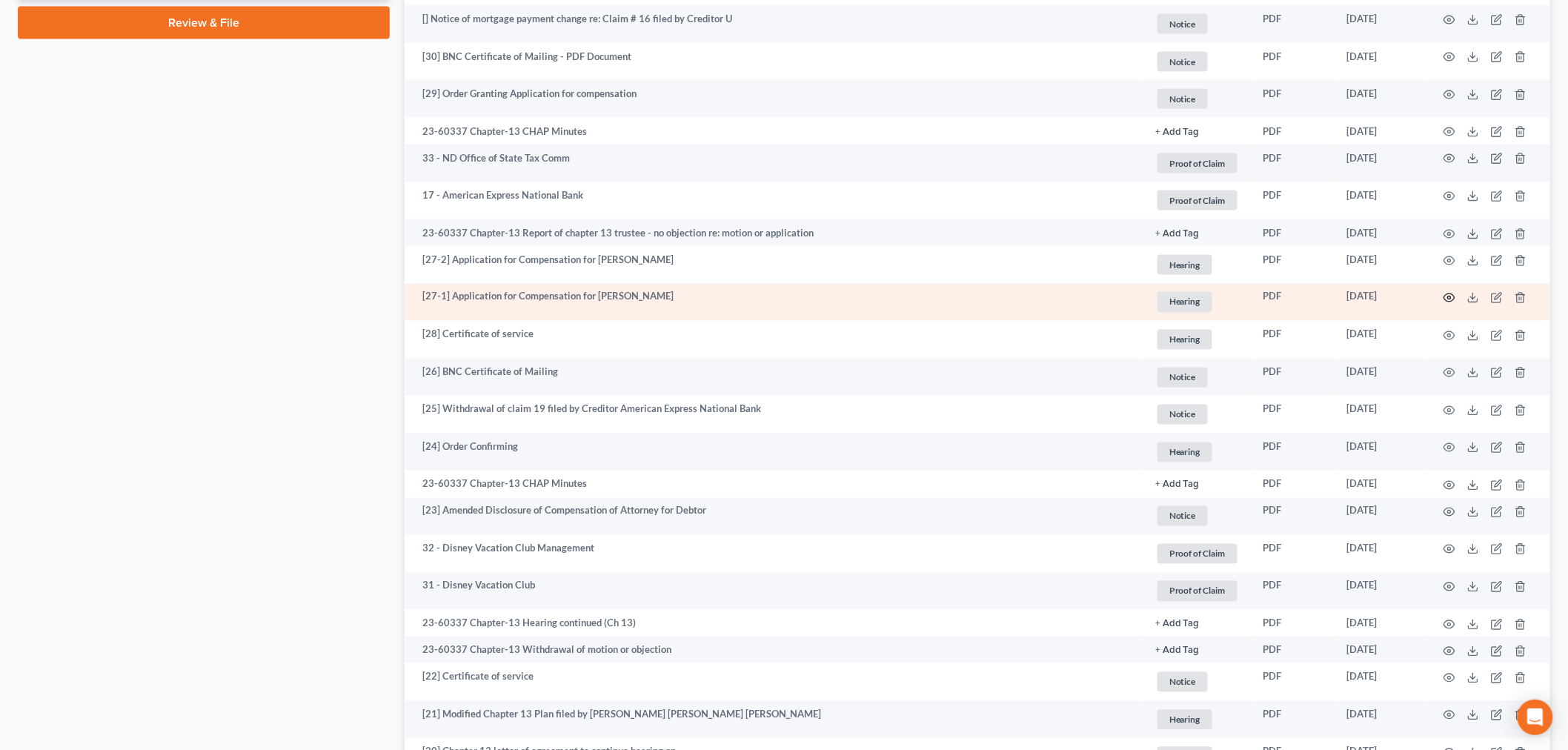
click at [1449, 302] on icon "button" at bounding box center [1449, 298] width 12 height 12
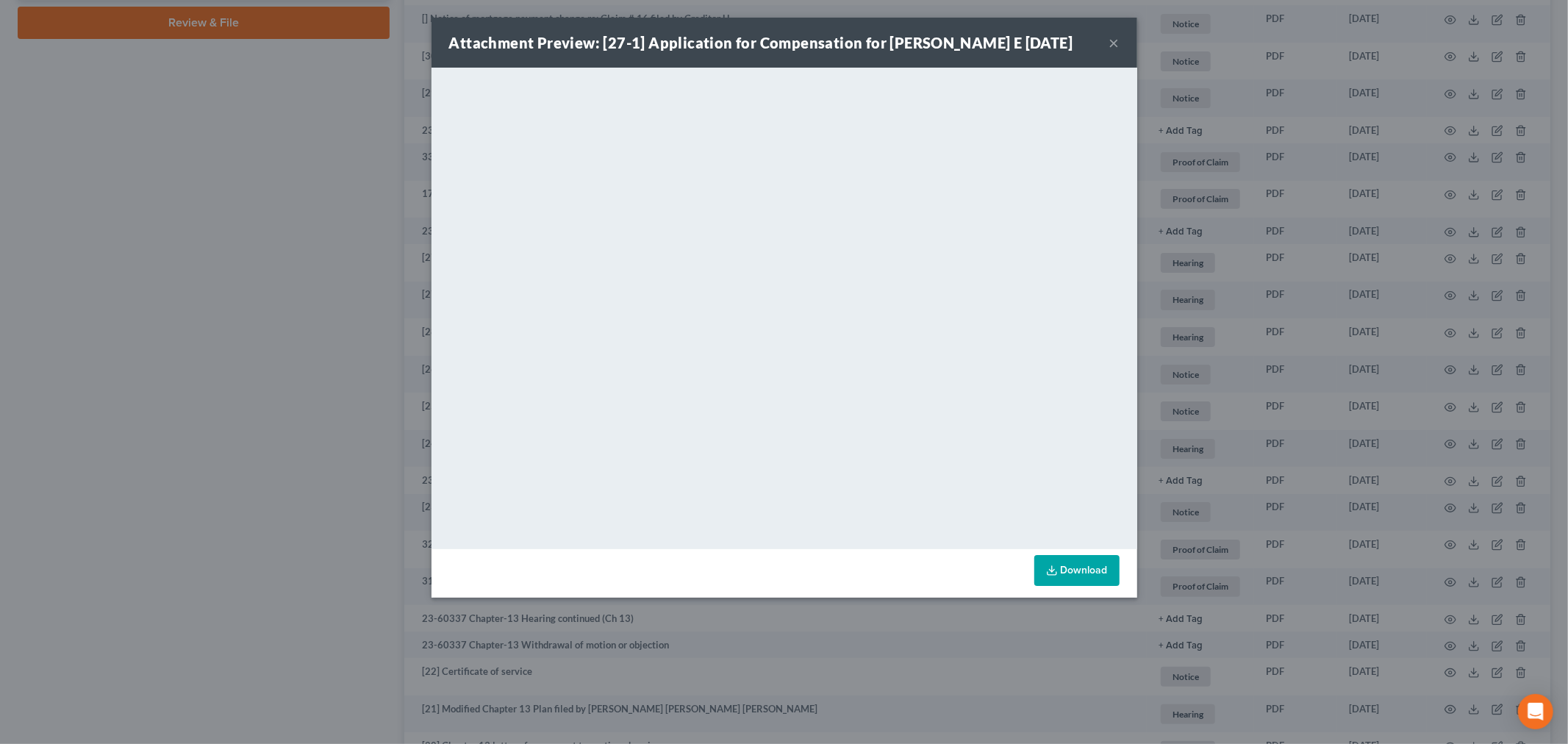
click at [274, 420] on div "Attachment Preview: [27-1] Application for Compensation for Sara E 02/02/2024 ×…" at bounding box center [784, 372] width 1568 height 744
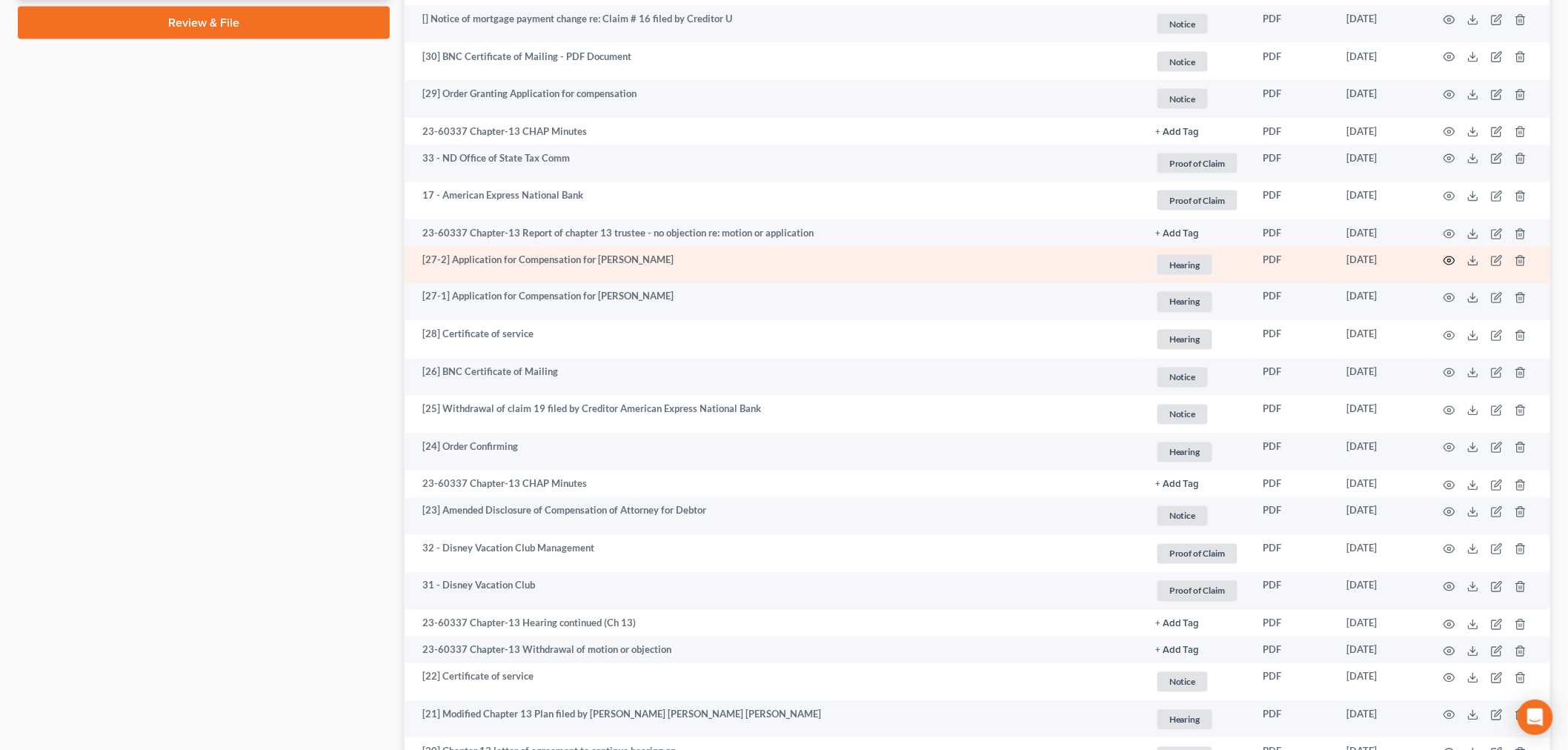
click at [1446, 263] on icon "button" at bounding box center [1449, 261] width 12 height 12
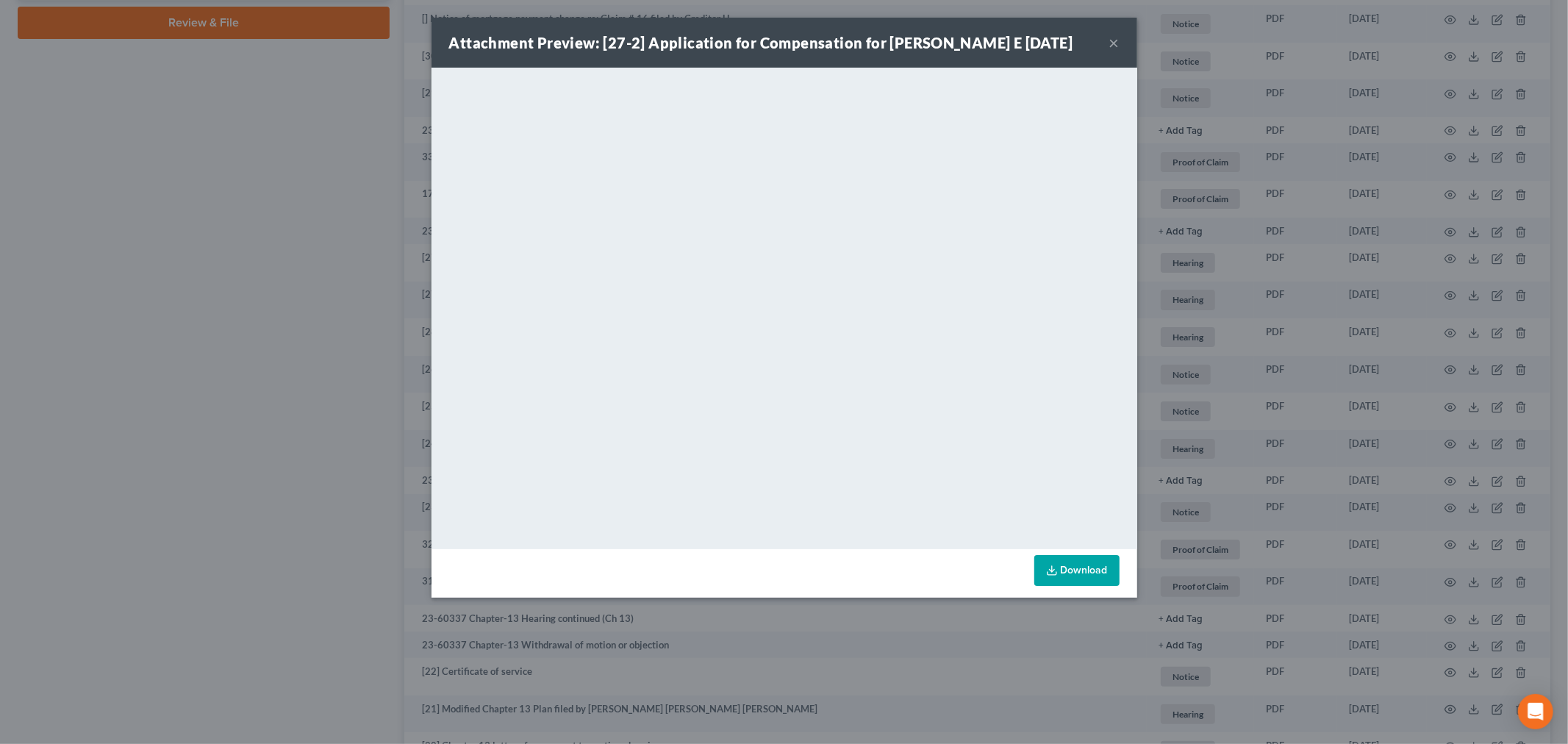
click at [262, 439] on div "Attachment Preview: [27-2] Application for Compensation for Sara E 02/02/2024 ×…" at bounding box center [784, 372] width 1568 height 744
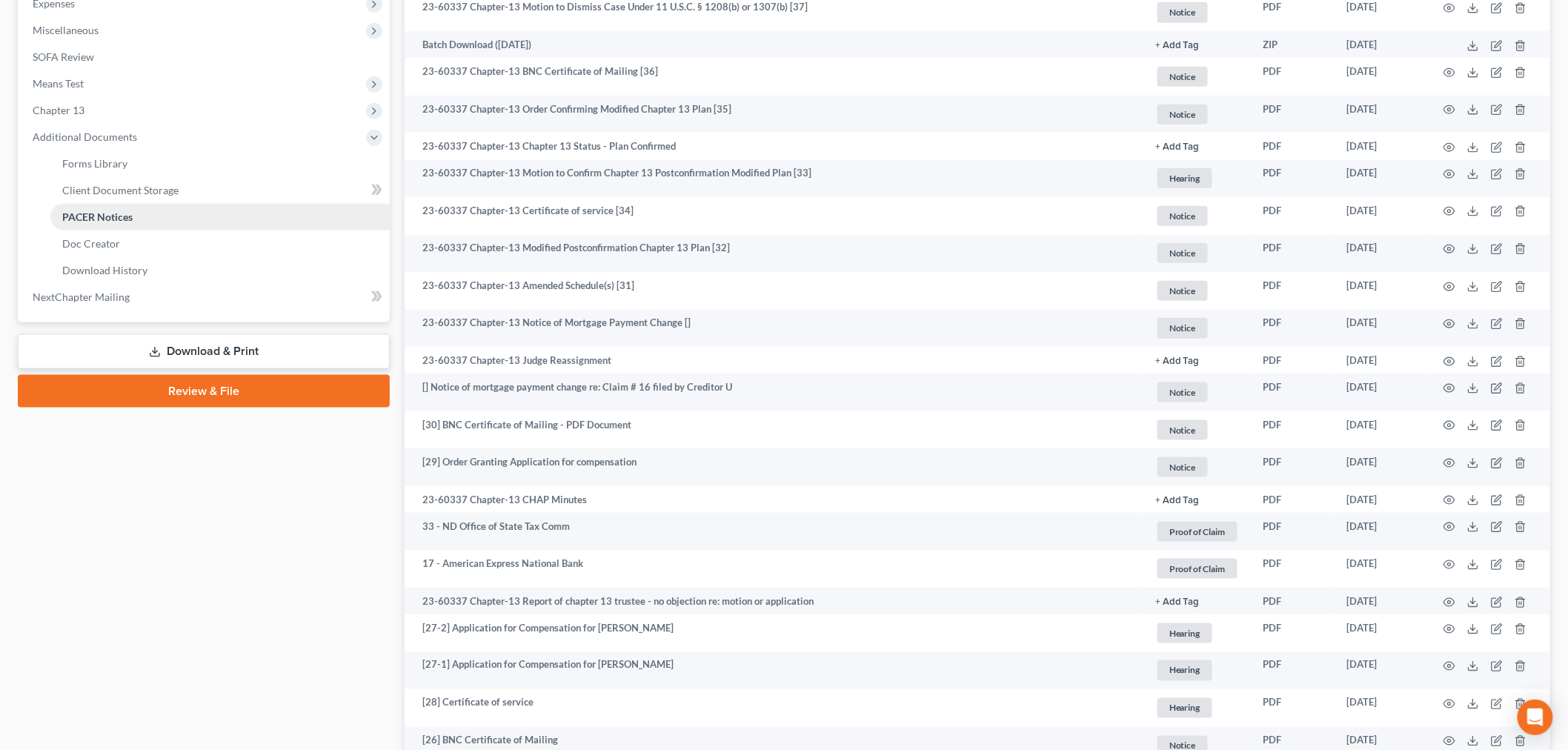
scroll to position [246, 0]
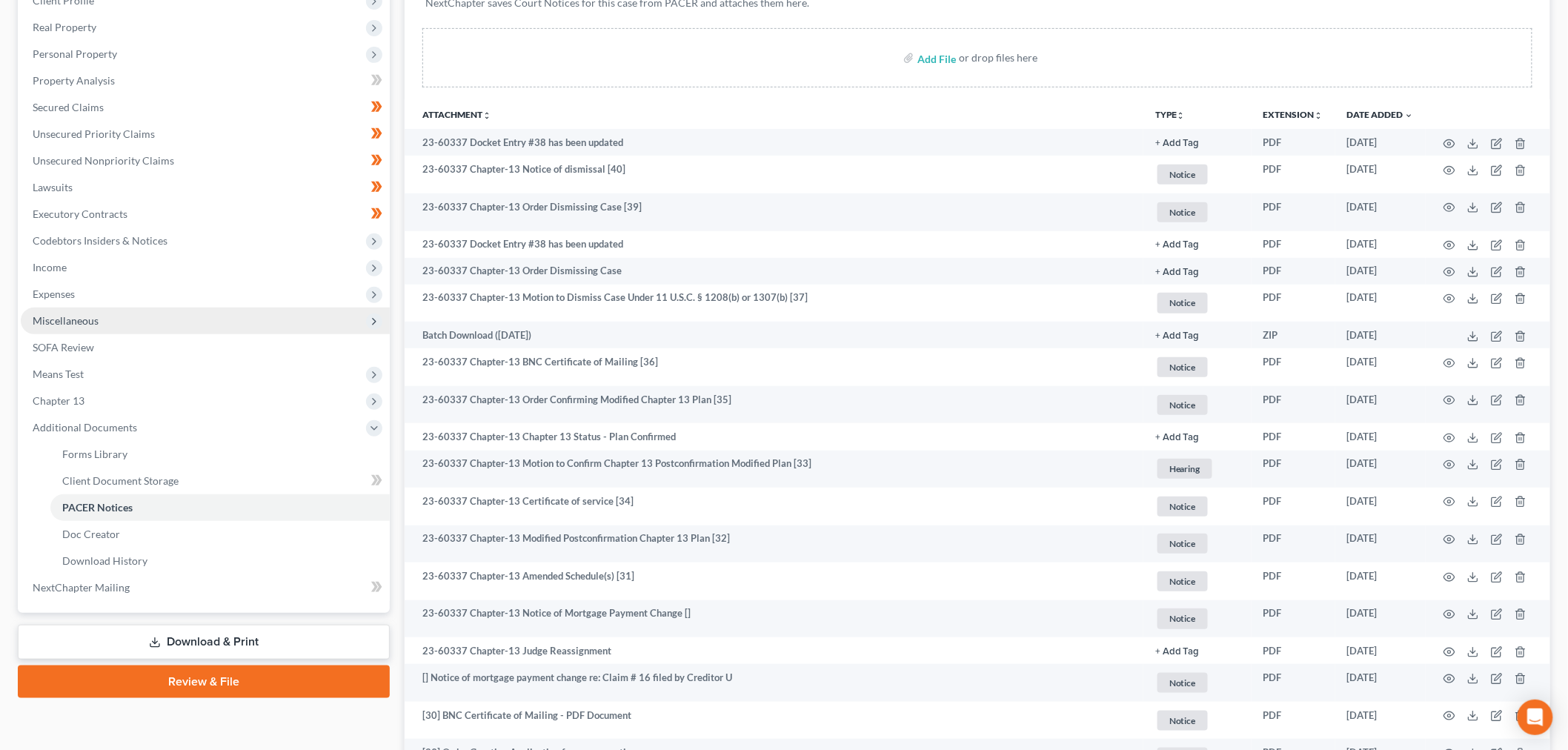
click at [101, 318] on span "Miscellaneous" at bounding box center [206, 321] width 369 height 27
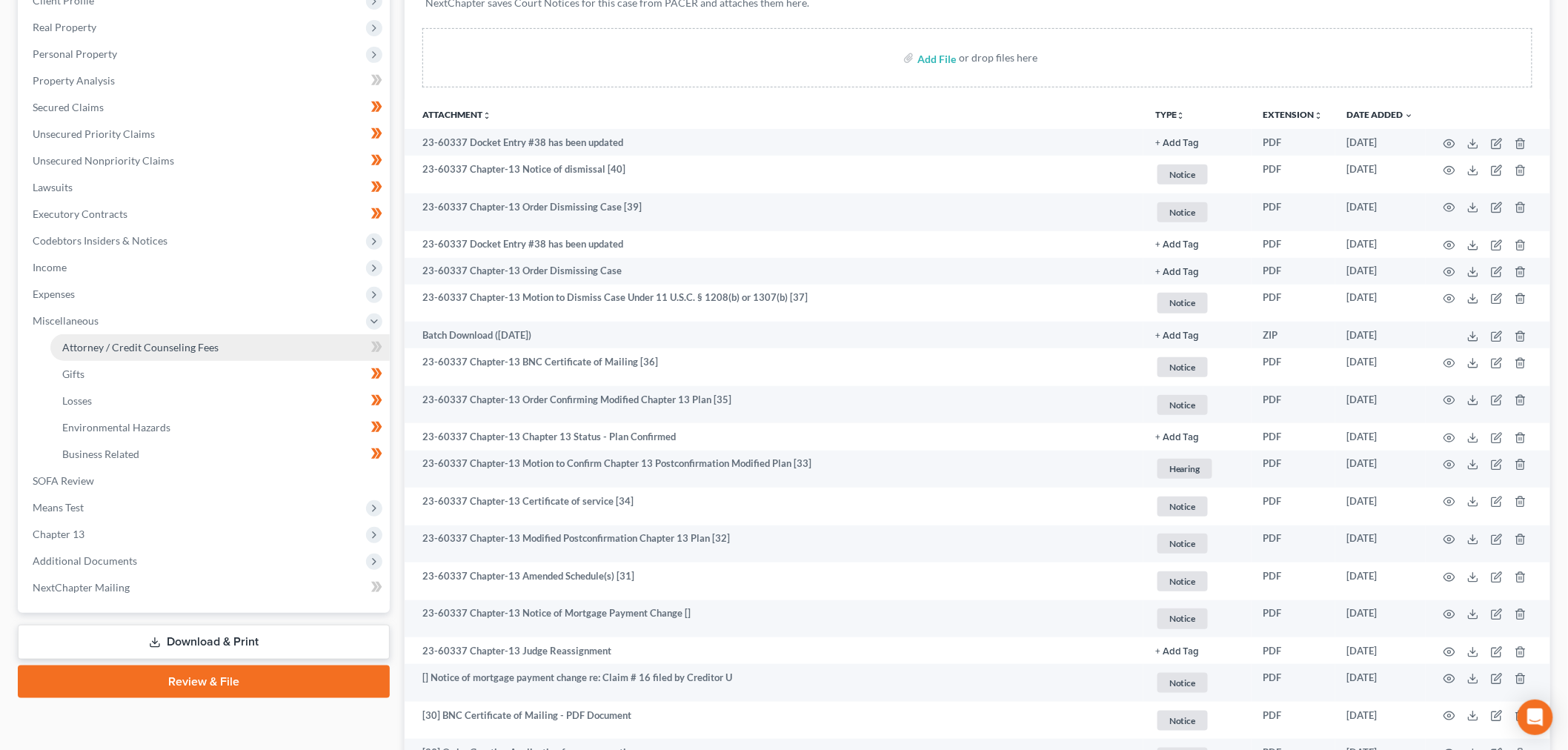
click at [122, 354] on link "Attorney / Credit Counseling Fees" at bounding box center [220, 348] width 340 height 27
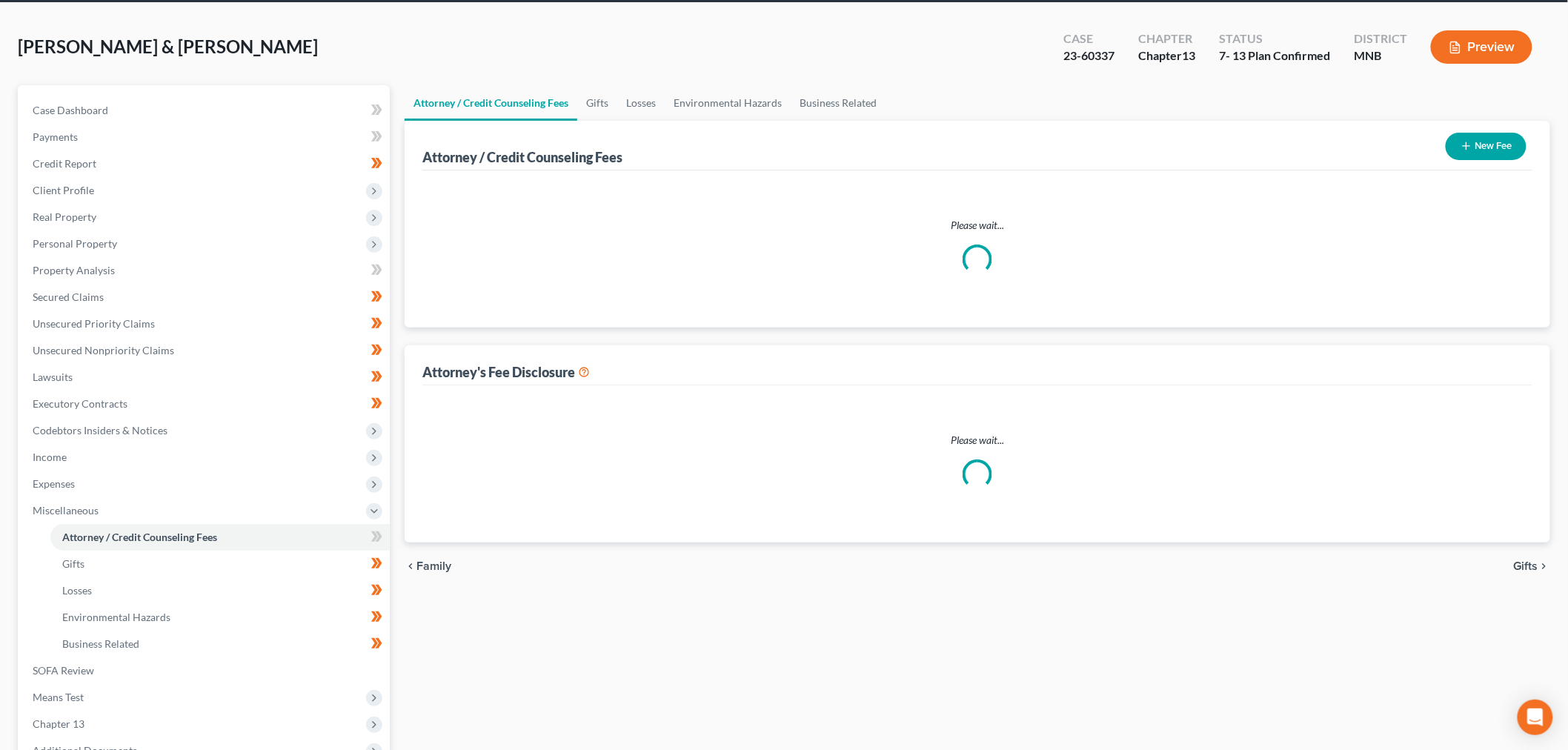
scroll to position [1, 0]
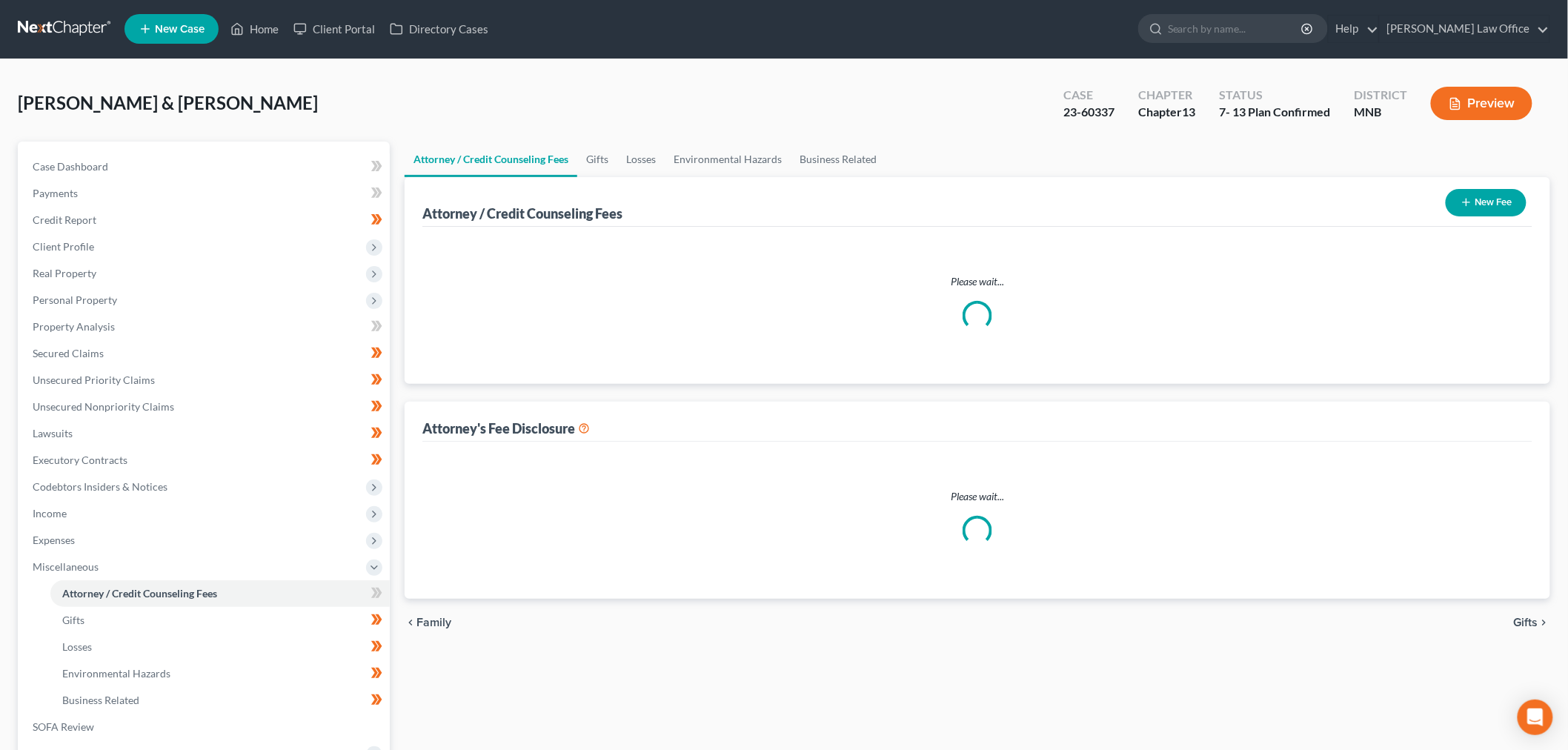
select select "2"
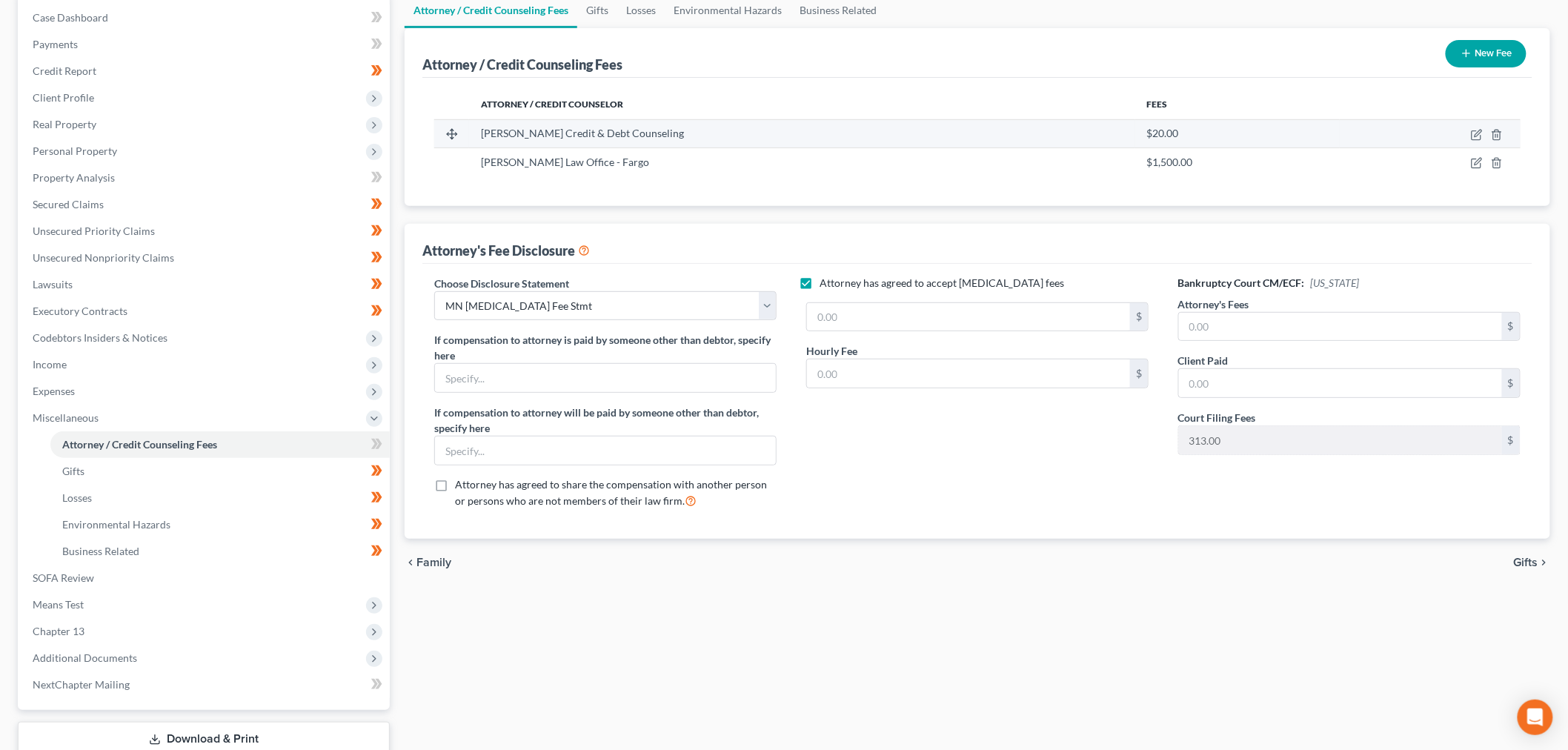
scroll to position [0, 0]
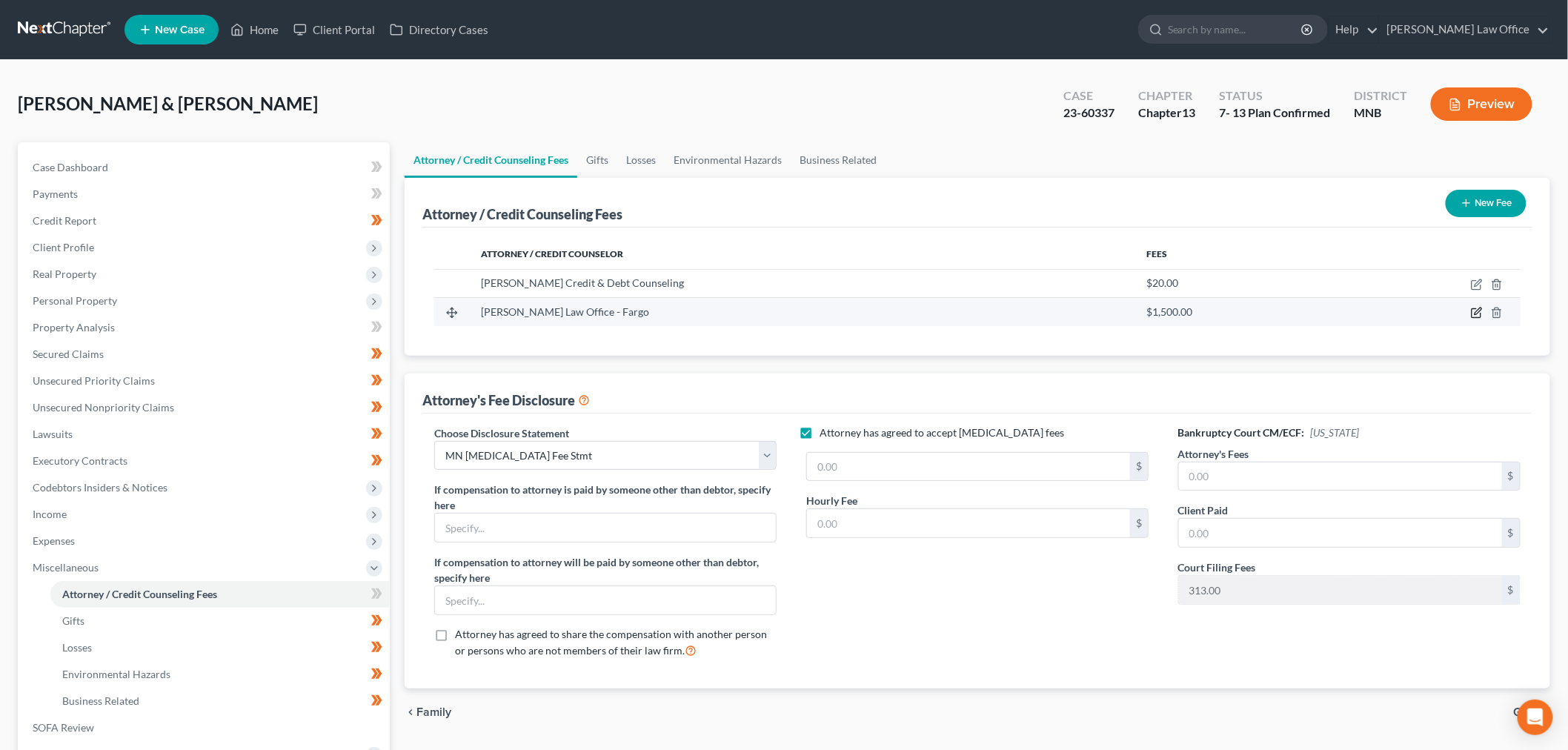
click at [1476, 312] on icon "button" at bounding box center [1477, 312] width 12 height 12
select select "29"
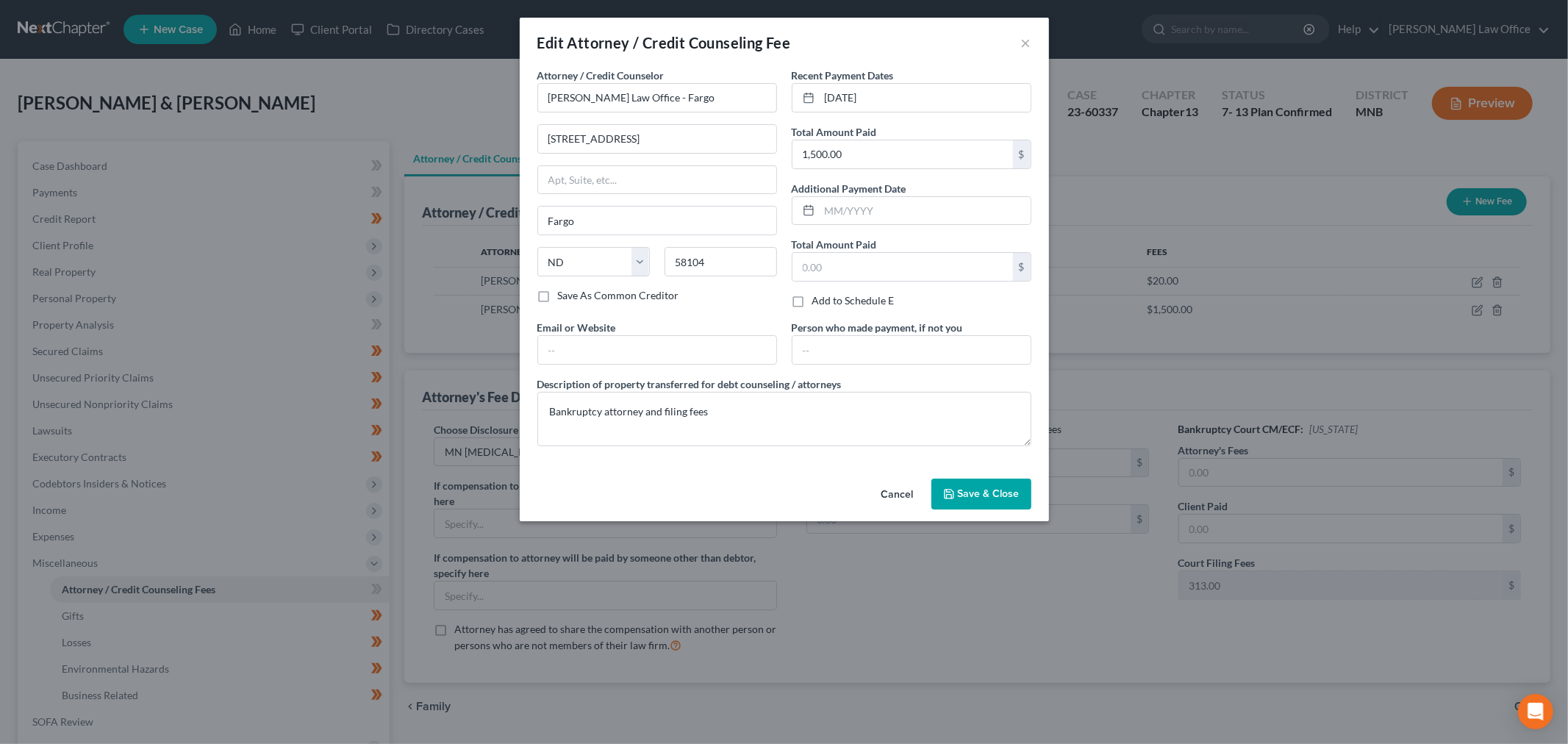
click at [893, 498] on button "Cancel" at bounding box center [897, 494] width 56 height 29
